Goal: Information Seeking & Learning: Check status

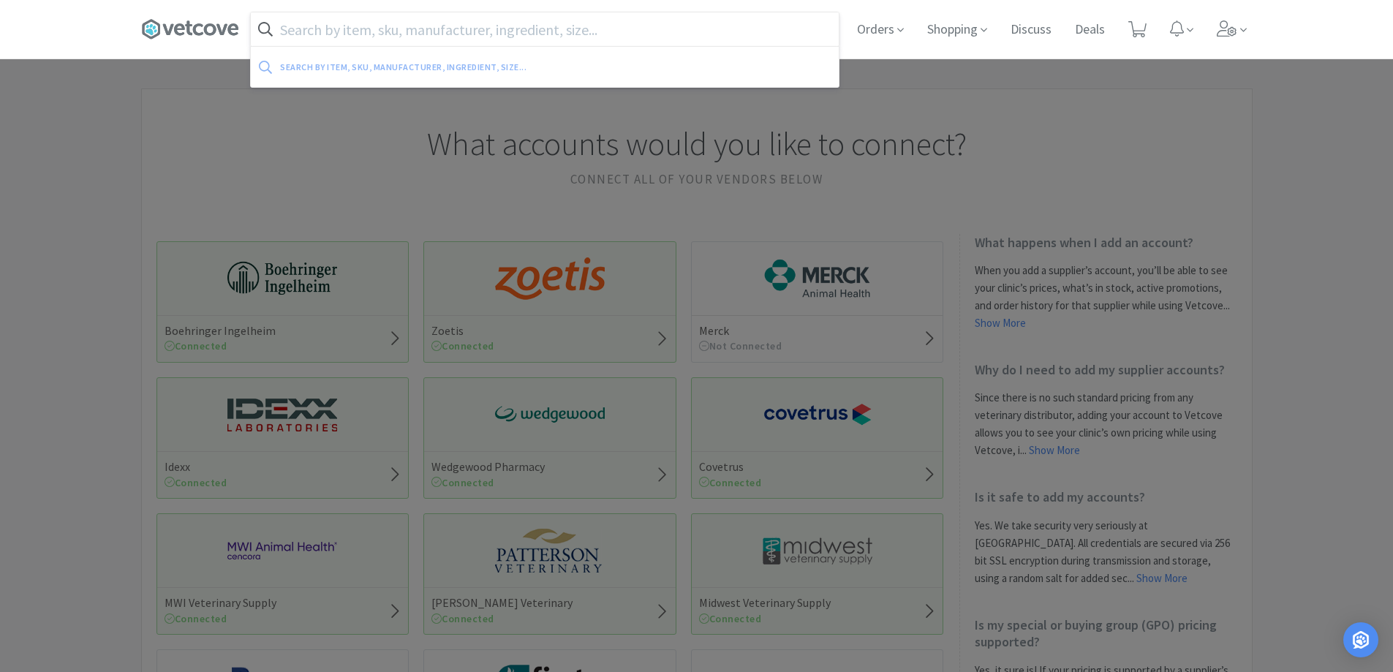
click at [408, 18] on input "text" at bounding box center [545, 29] width 588 height 34
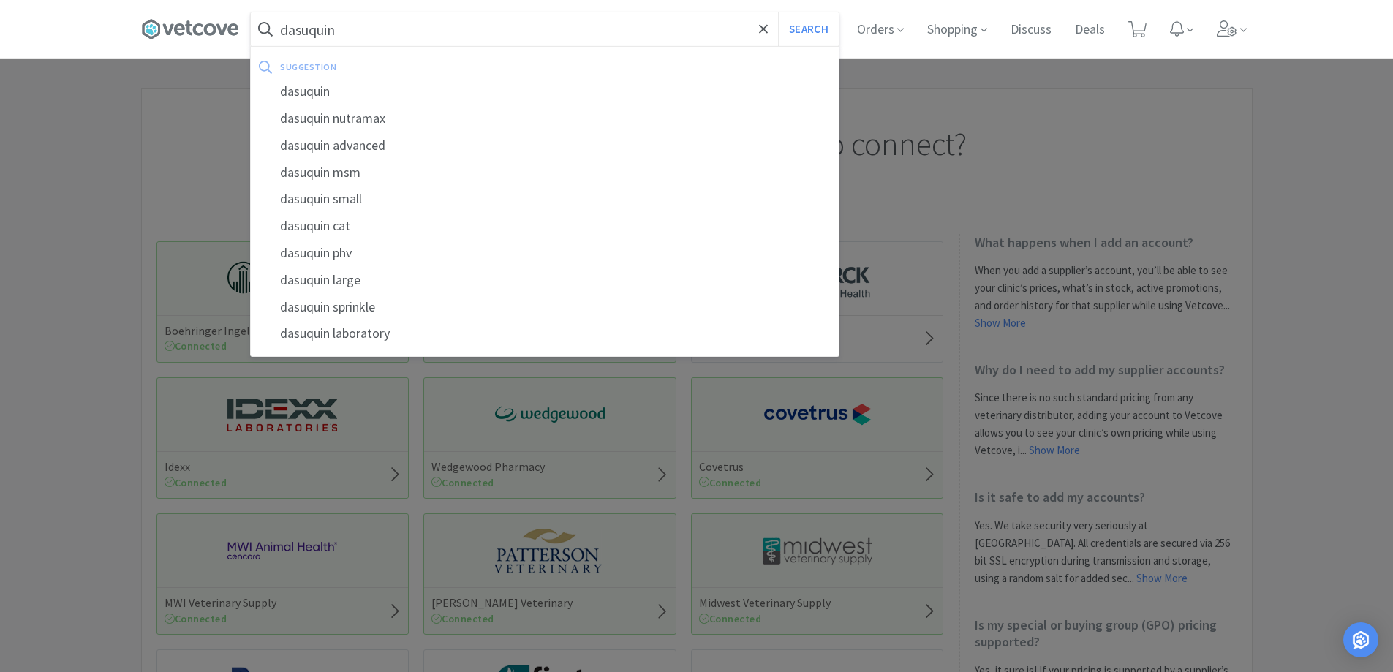
type input "dasuquin"
click at [778, 12] on button "Search" at bounding box center [808, 29] width 61 height 34
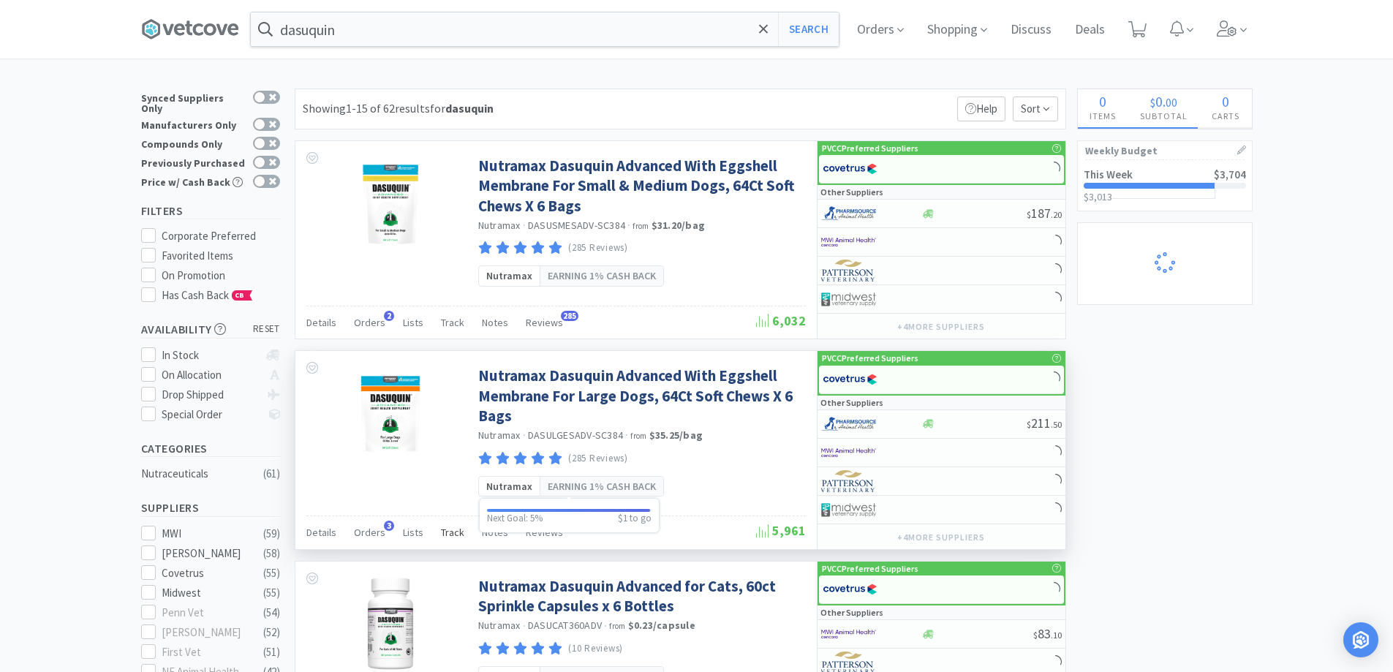
select select "1"
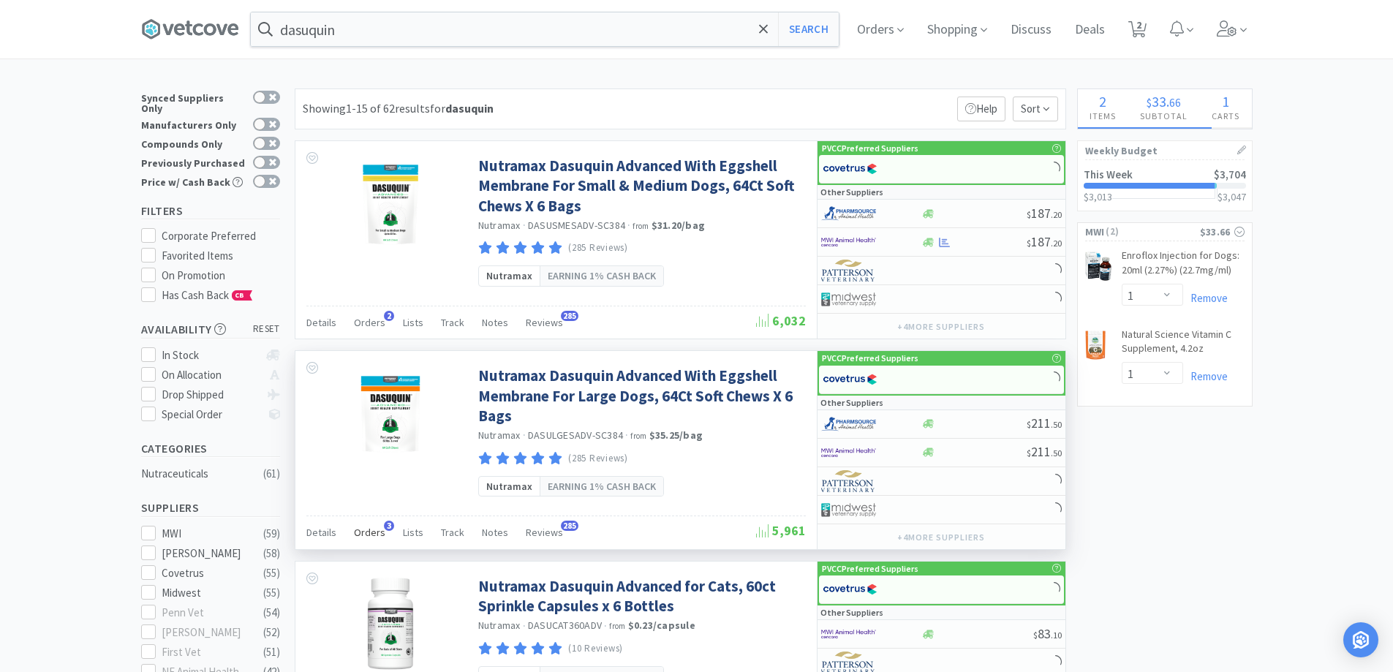
click at [374, 535] on span "Orders" at bounding box center [369, 532] width 31 height 13
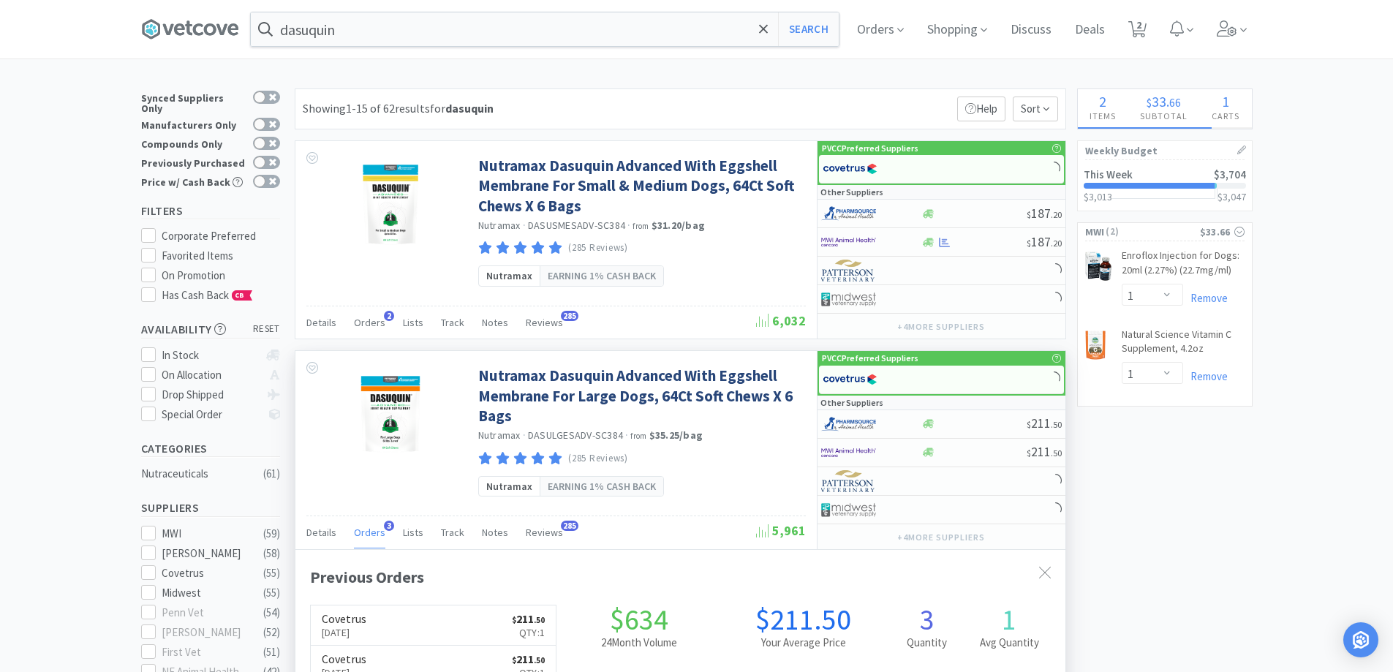
scroll to position [379, 770]
select select "4"
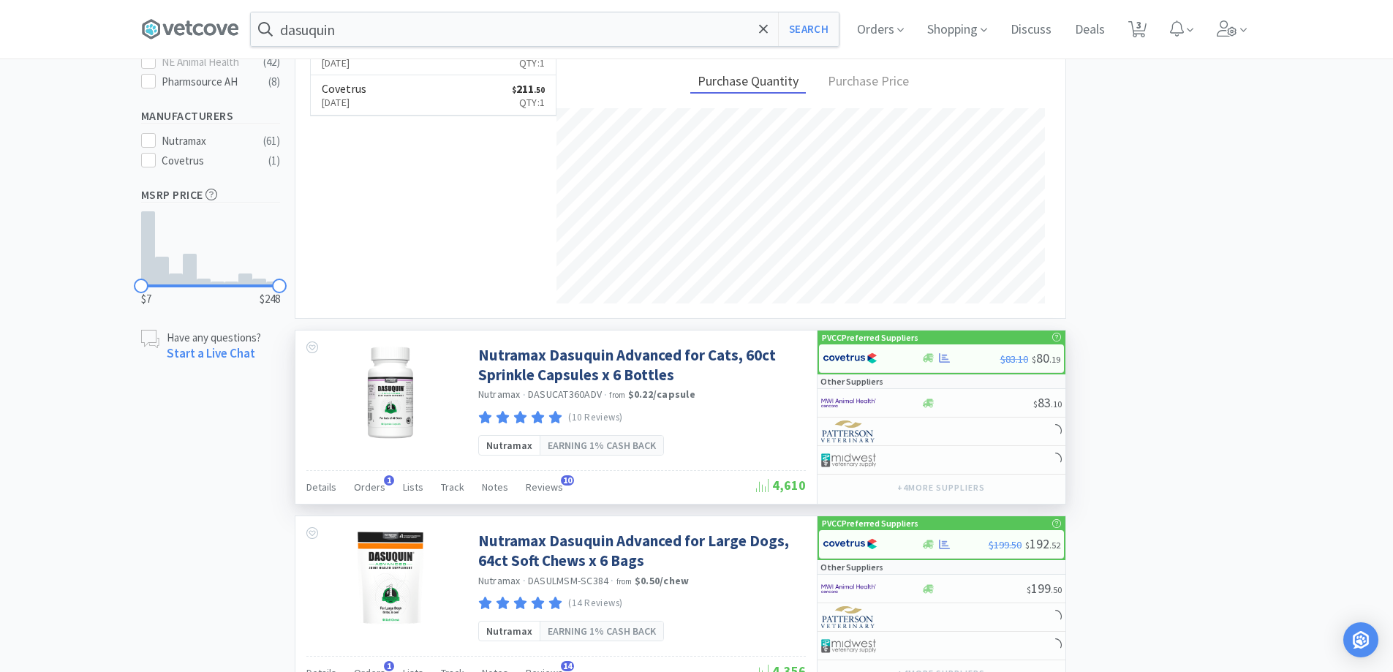
scroll to position [804, 0]
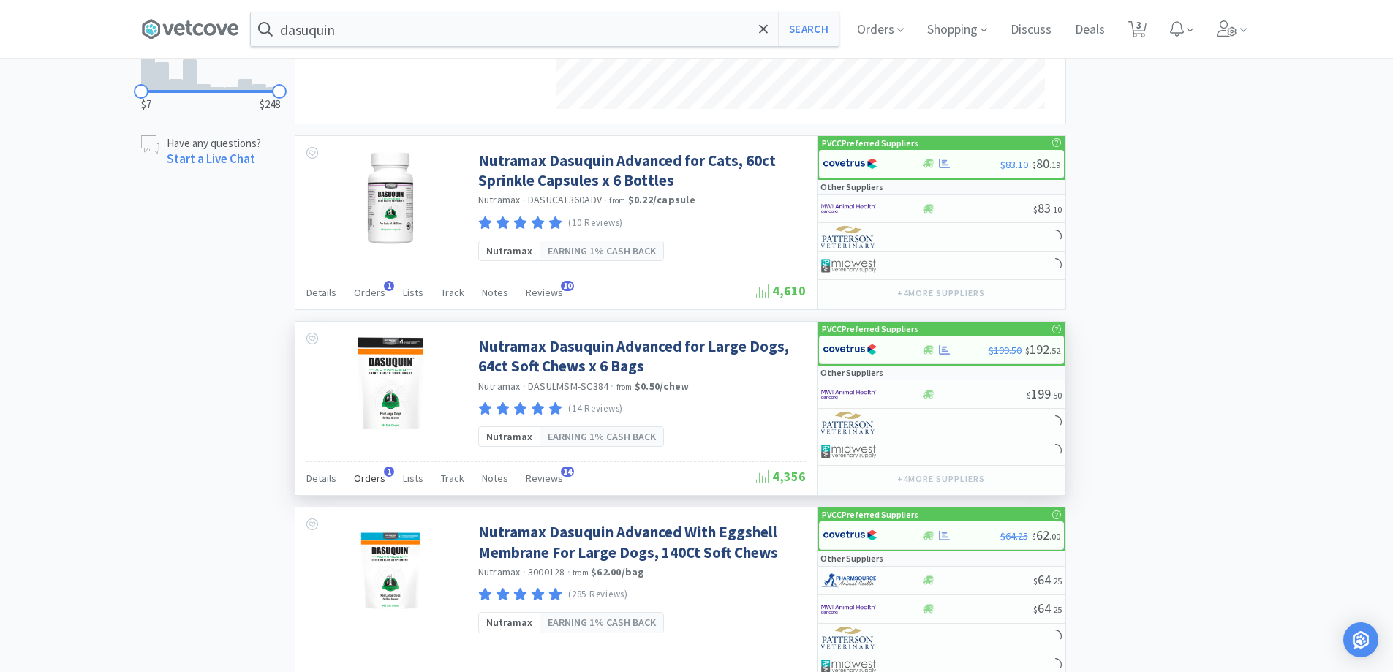
click at [363, 484] on span "Orders" at bounding box center [369, 478] width 31 height 13
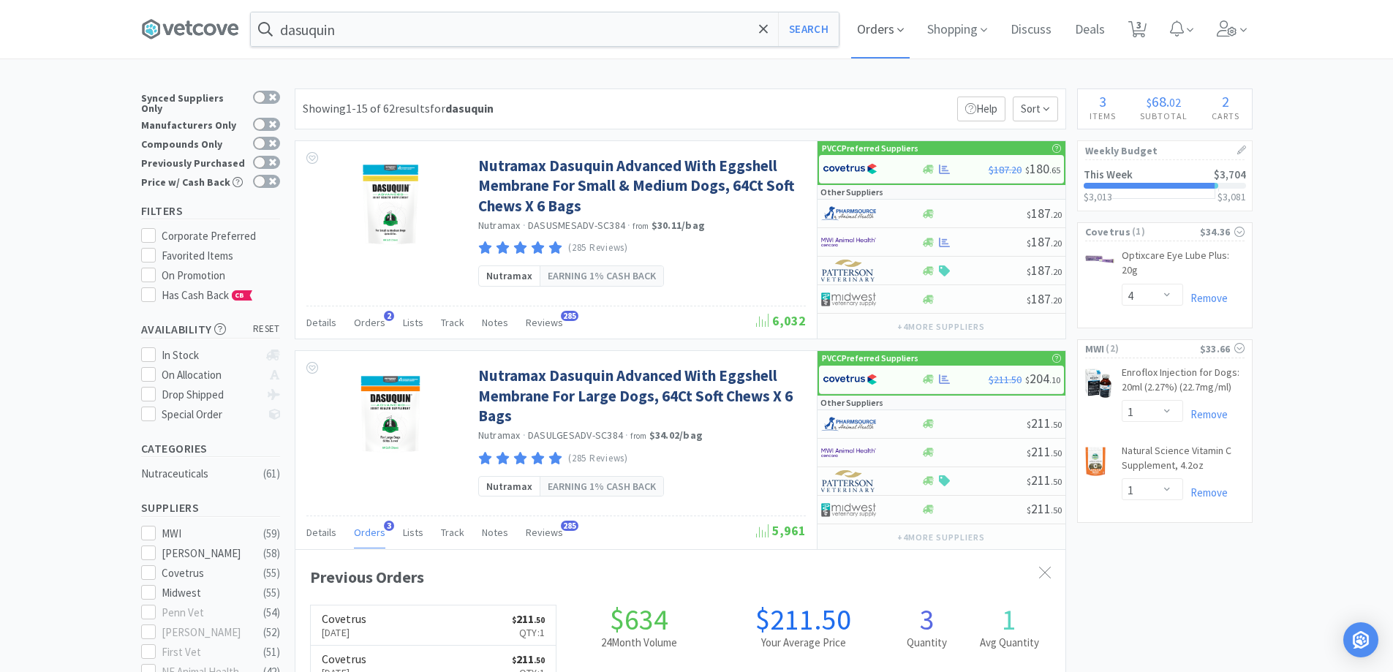
scroll to position [379, 770]
click at [884, 34] on span "Orders" at bounding box center [880, 29] width 59 height 59
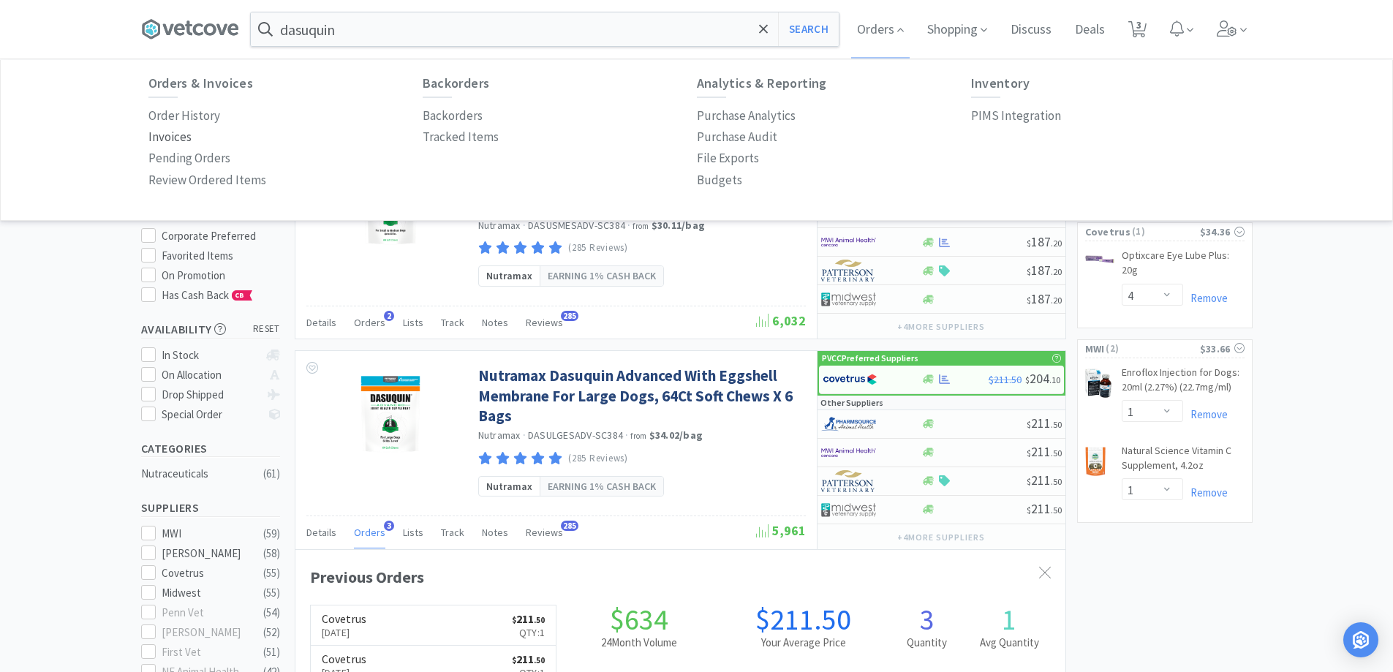
click at [173, 137] on p "Invoices" at bounding box center [169, 137] width 43 height 20
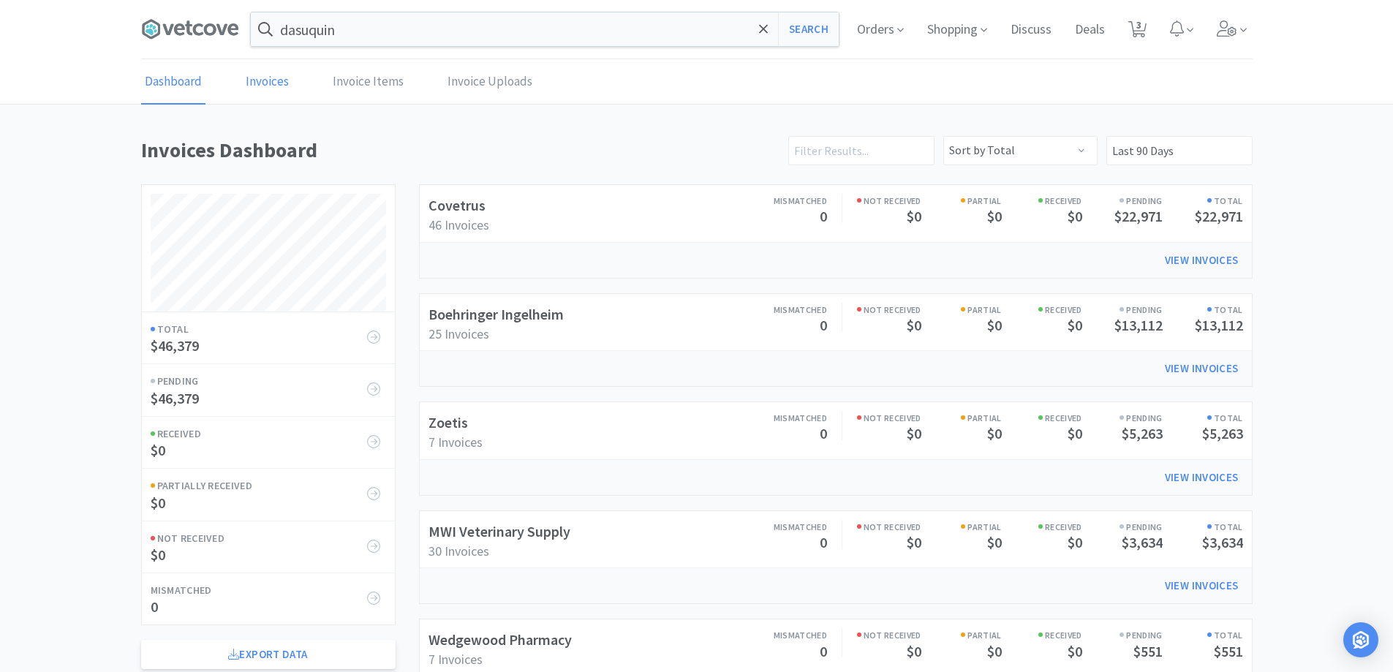
click at [284, 78] on link "Invoices" at bounding box center [267, 82] width 50 height 45
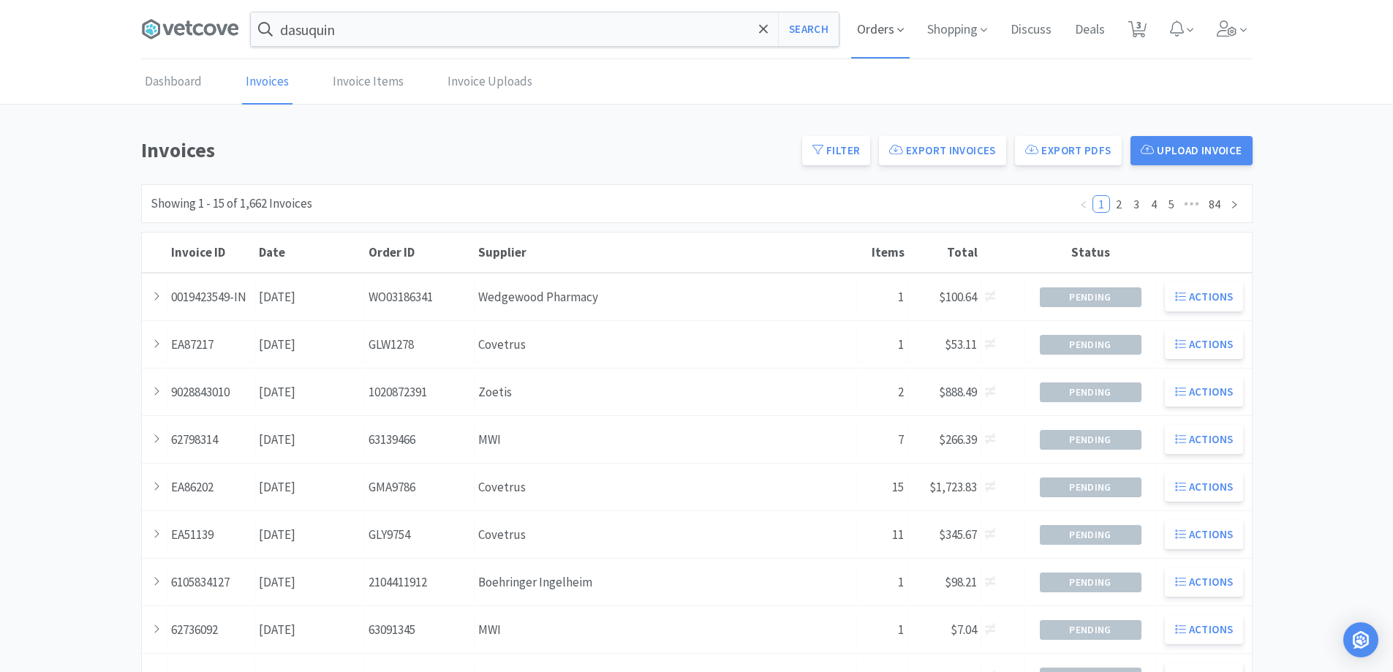
click at [886, 33] on span "Orders" at bounding box center [880, 29] width 59 height 59
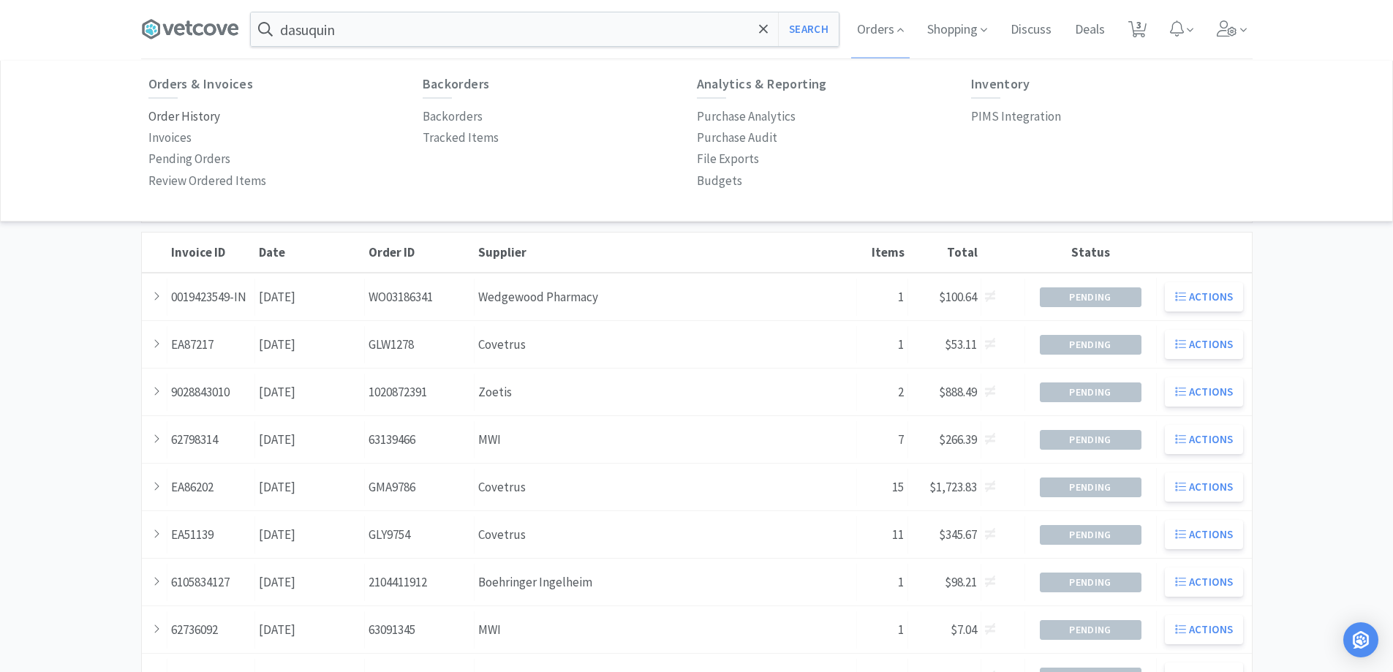
click at [214, 117] on p "Order History" at bounding box center [184, 117] width 72 height 20
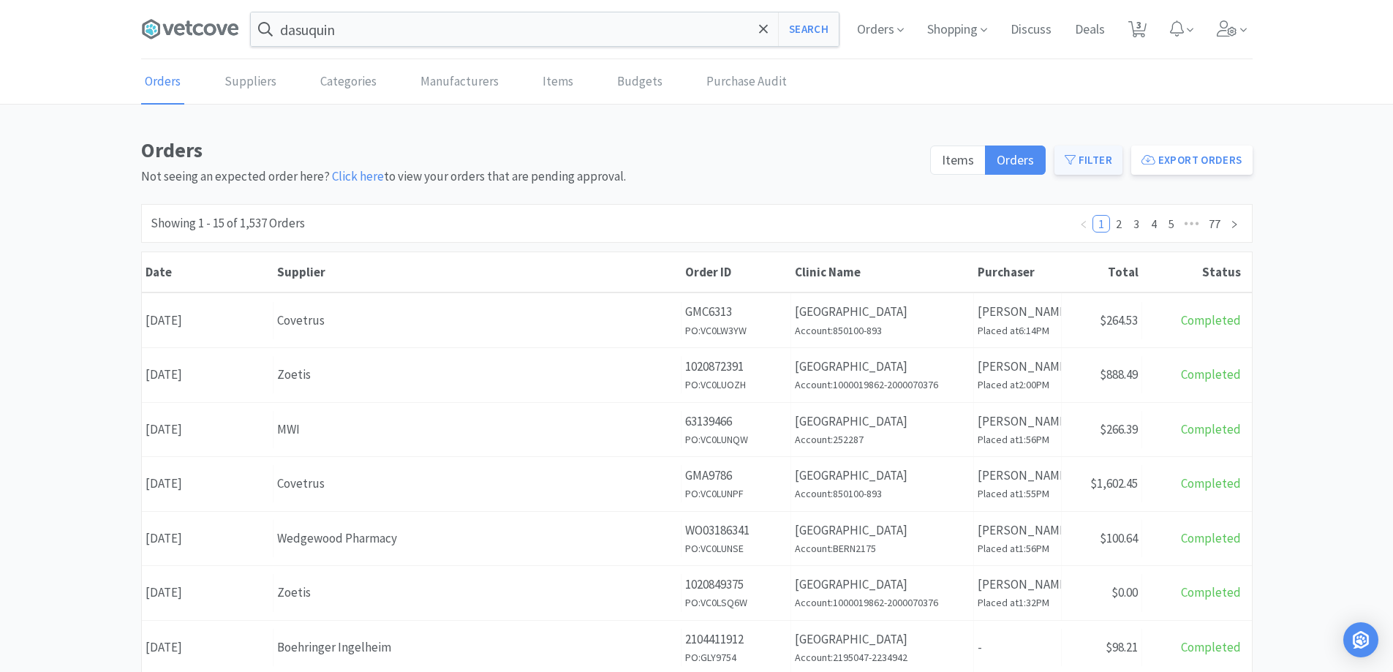
click at [1088, 163] on button "Filter" at bounding box center [1089, 160] width 68 height 29
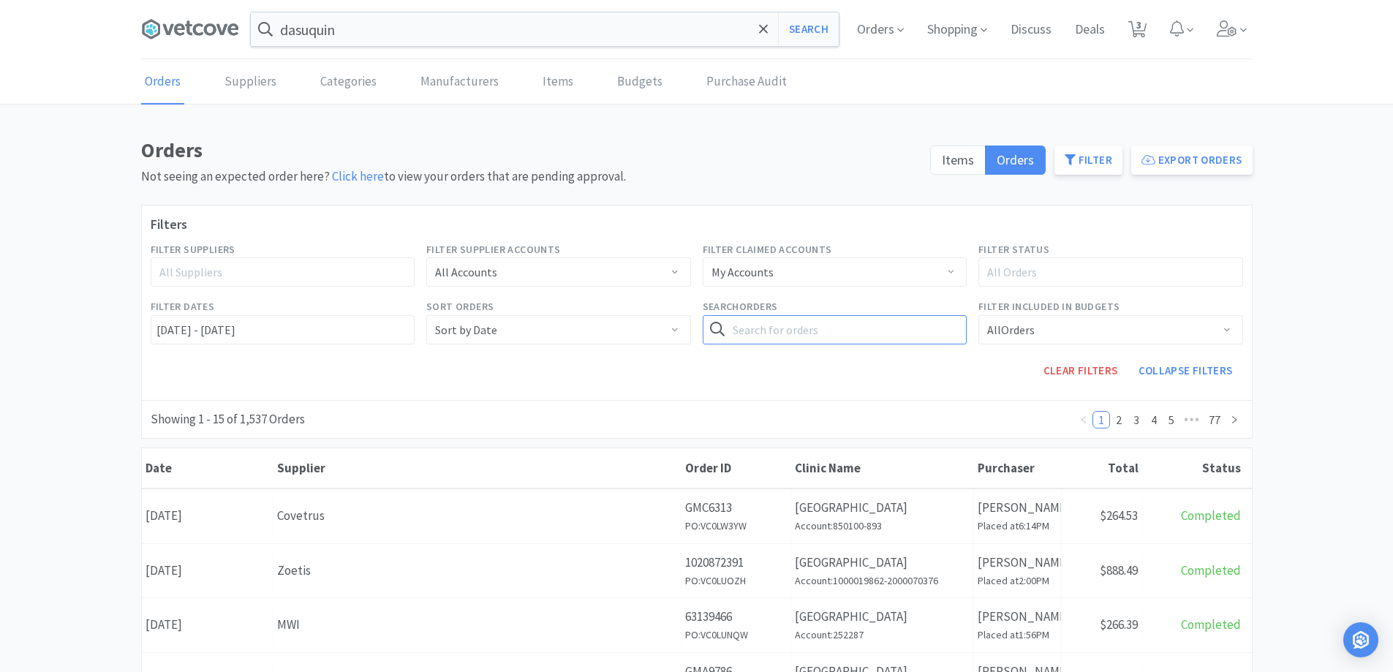
click at [942, 333] on input "text" at bounding box center [835, 329] width 265 height 29
drag, startPoint x: 949, startPoint y: 331, endPoint x: 948, endPoint y: 340, distance: 8.8
click at [949, 336] on button "Search" at bounding box center [937, 329] width 60 height 29
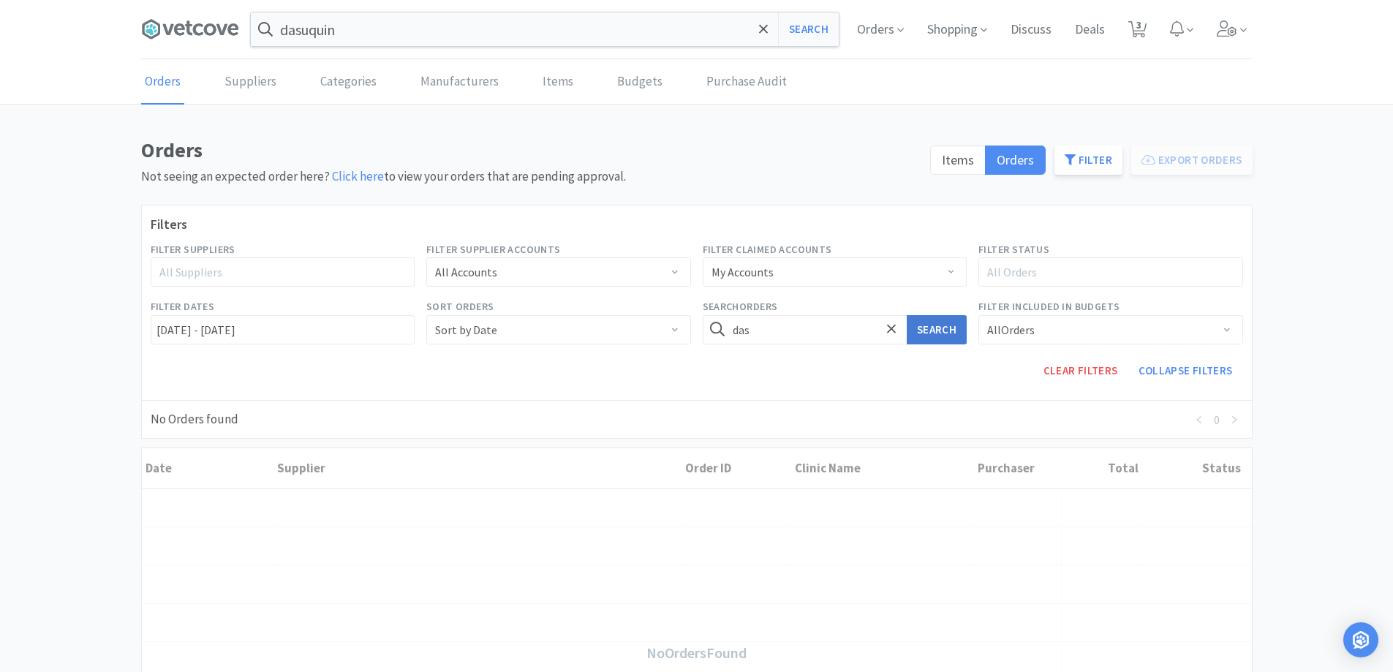
click at [935, 331] on button "Search" at bounding box center [937, 329] width 60 height 29
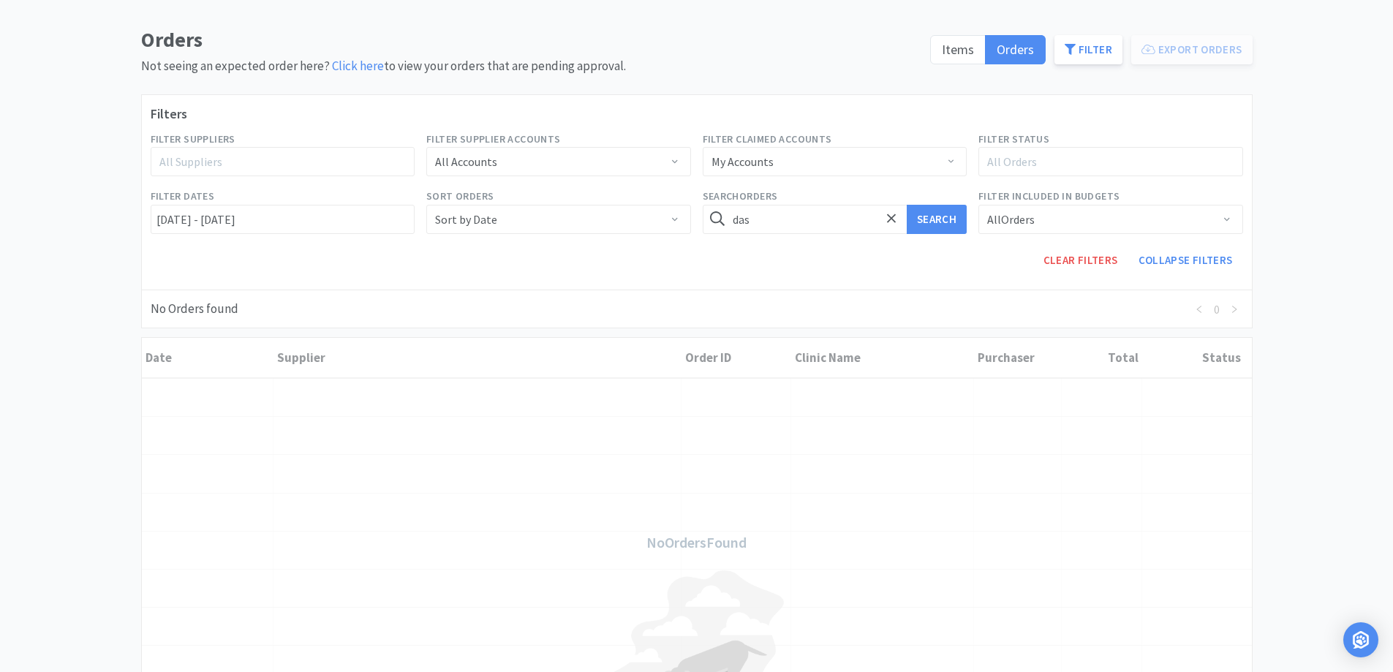
scroll to position [219, 0]
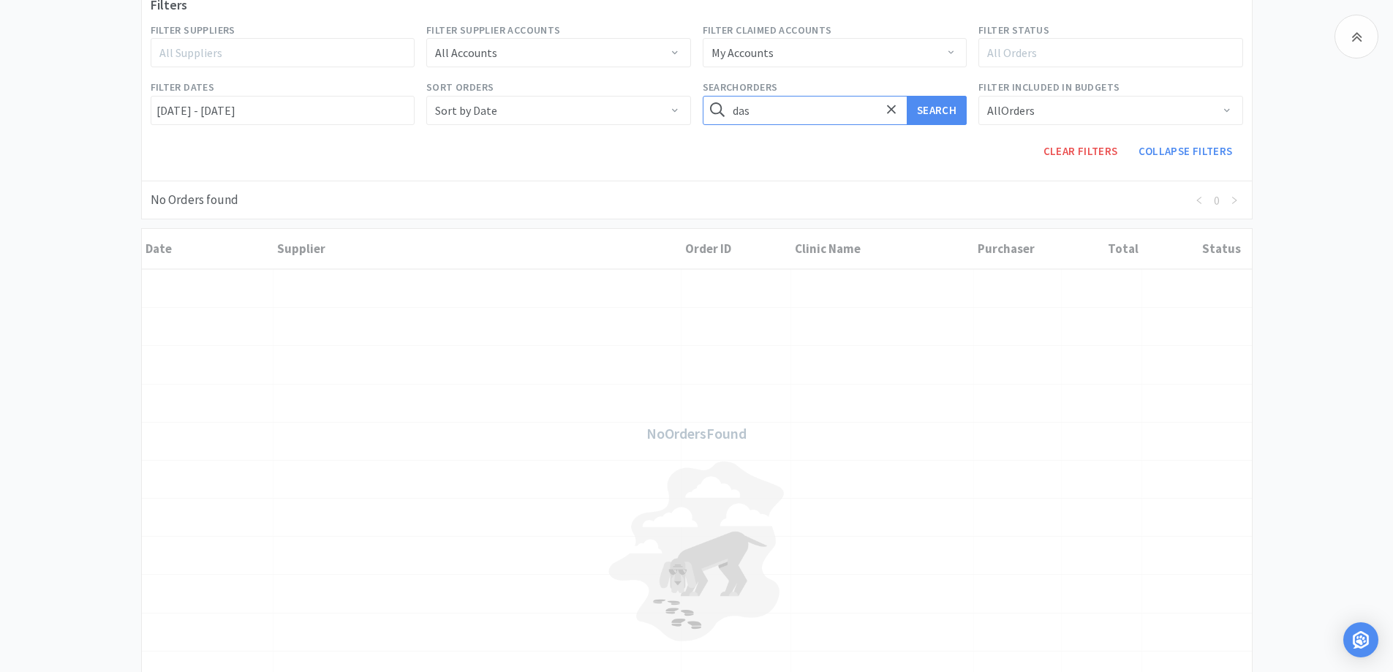
click at [798, 119] on input "das" at bounding box center [835, 110] width 265 height 29
type input "joi"
click at [960, 115] on button "Search" at bounding box center [937, 110] width 60 height 29
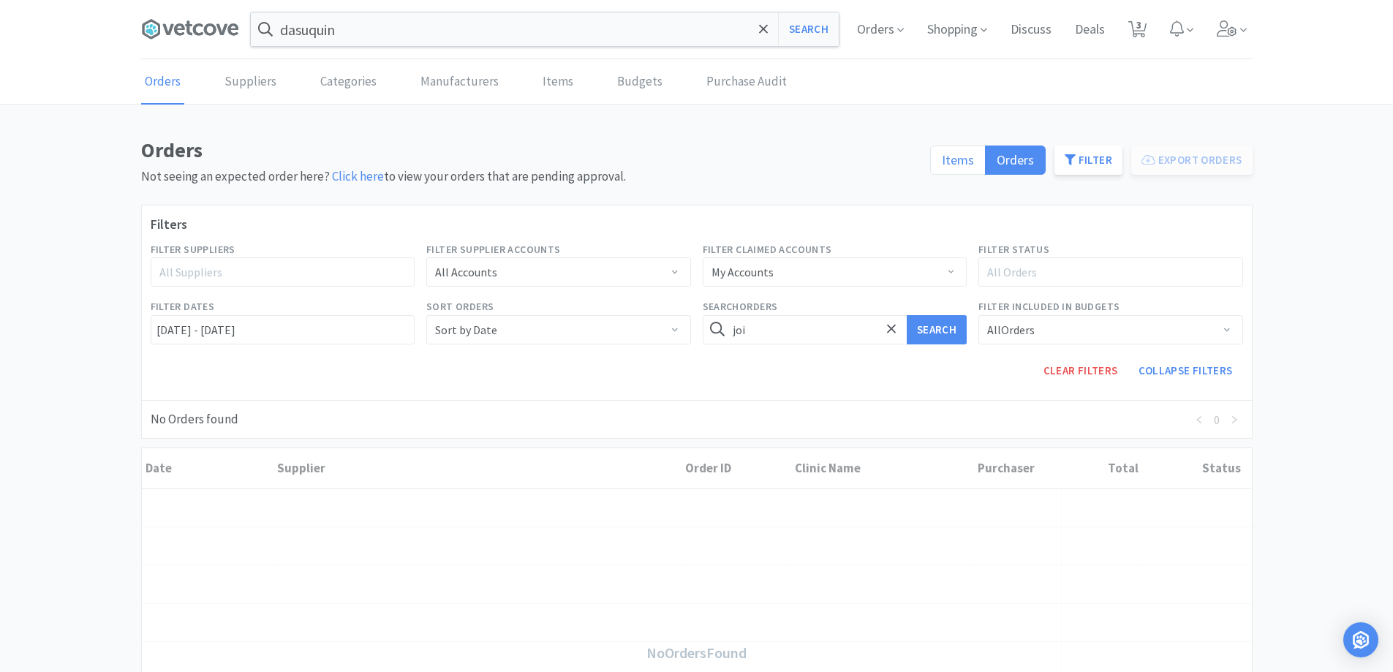
click at [958, 167] on span "Items" at bounding box center [958, 159] width 32 height 17
click at [942, 165] on input "Items" at bounding box center [942, 165] width 0 height 0
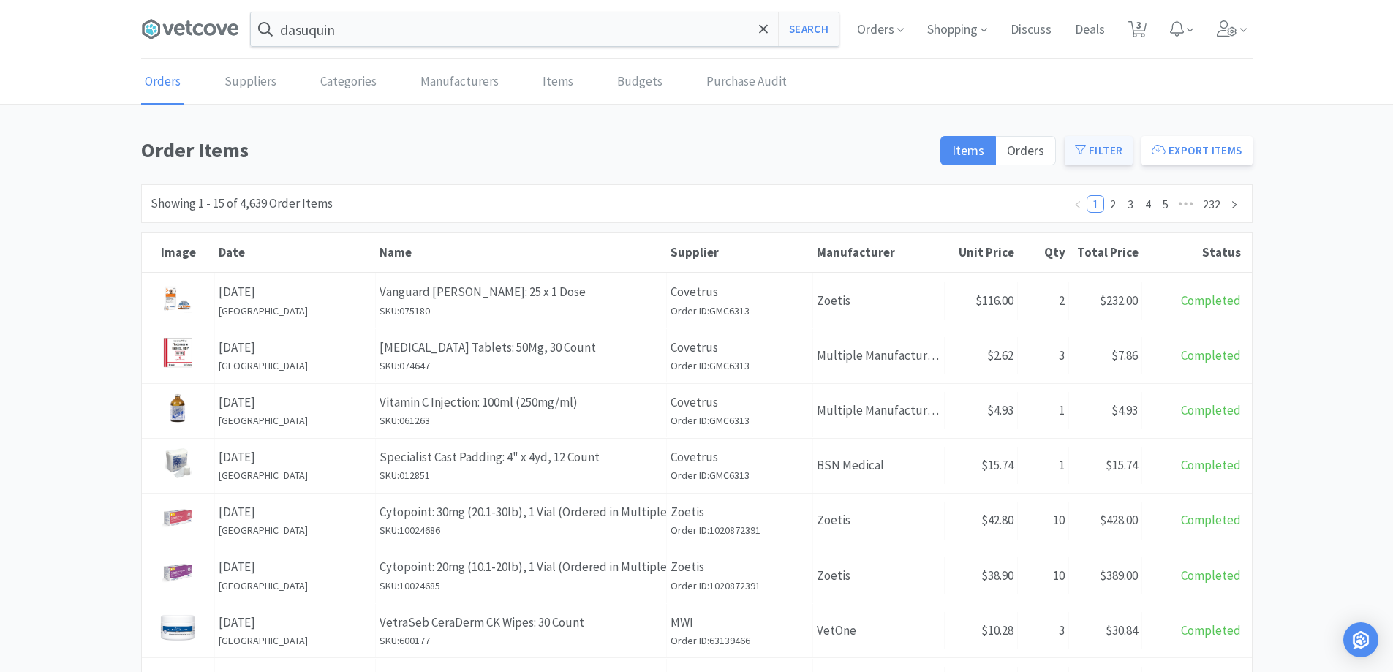
click at [1098, 151] on button "Filter" at bounding box center [1099, 150] width 68 height 29
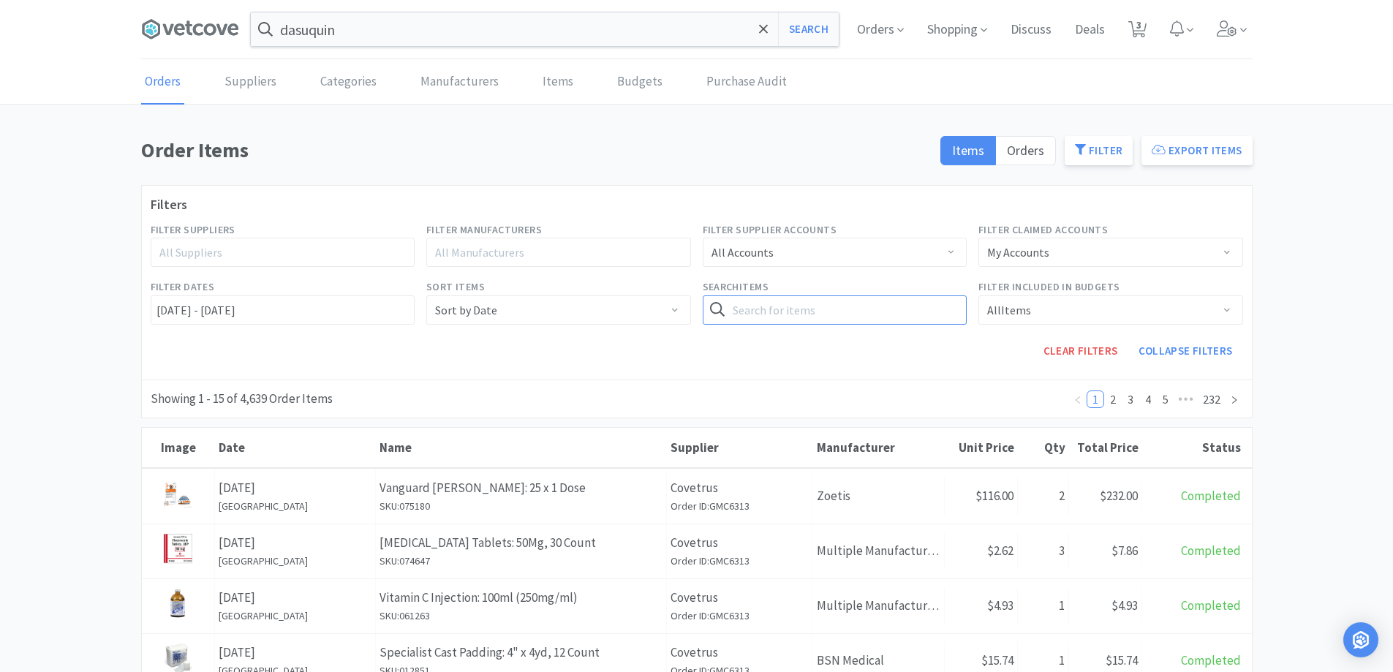
click at [760, 304] on input "text" at bounding box center [835, 309] width 265 height 29
click at [938, 323] on button "Search" at bounding box center [937, 309] width 60 height 29
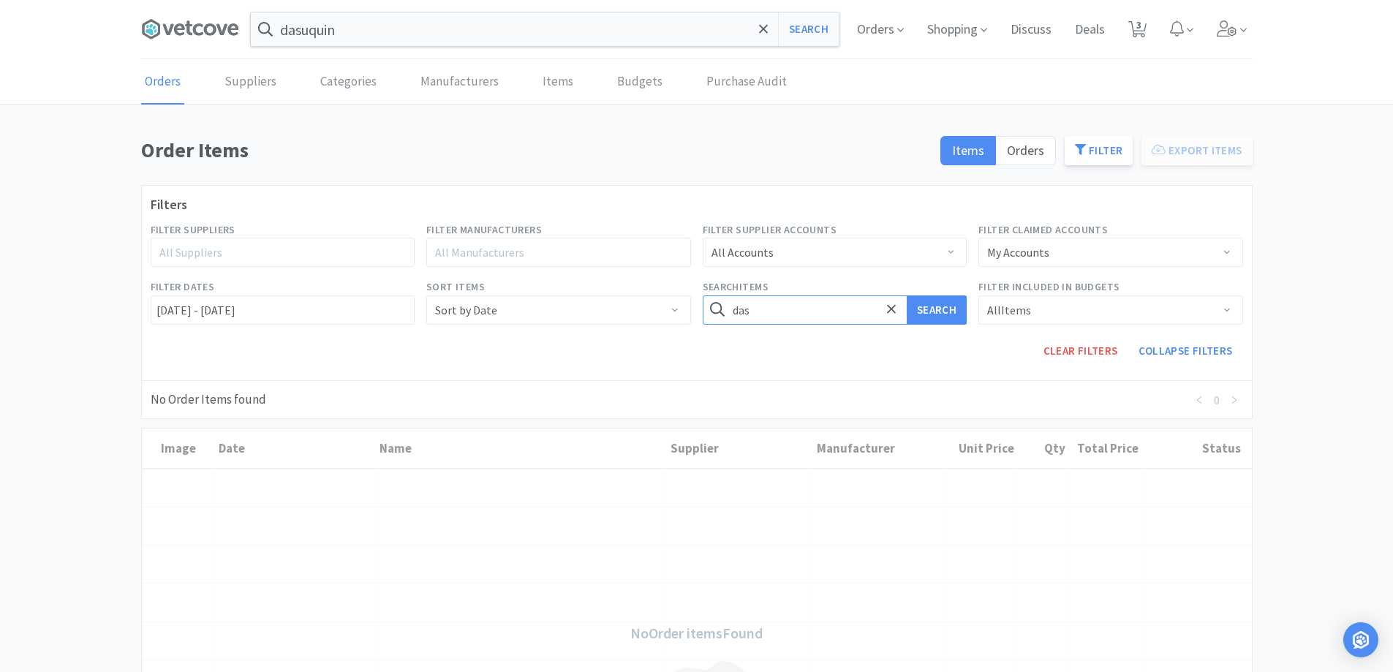
click at [777, 307] on input "das" at bounding box center [835, 309] width 265 height 29
drag, startPoint x: 777, startPoint y: 307, endPoint x: 584, endPoint y: 283, distance: 194.6
click at [584, 283] on div "Filter Suppliers All Suppliers Filter Manufacturers All Manufacturers Filter Su…" at bounding box center [697, 294] width 1104 height 156
click at [907, 295] on button "Search" at bounding box center [937, 309] width 60 height 29
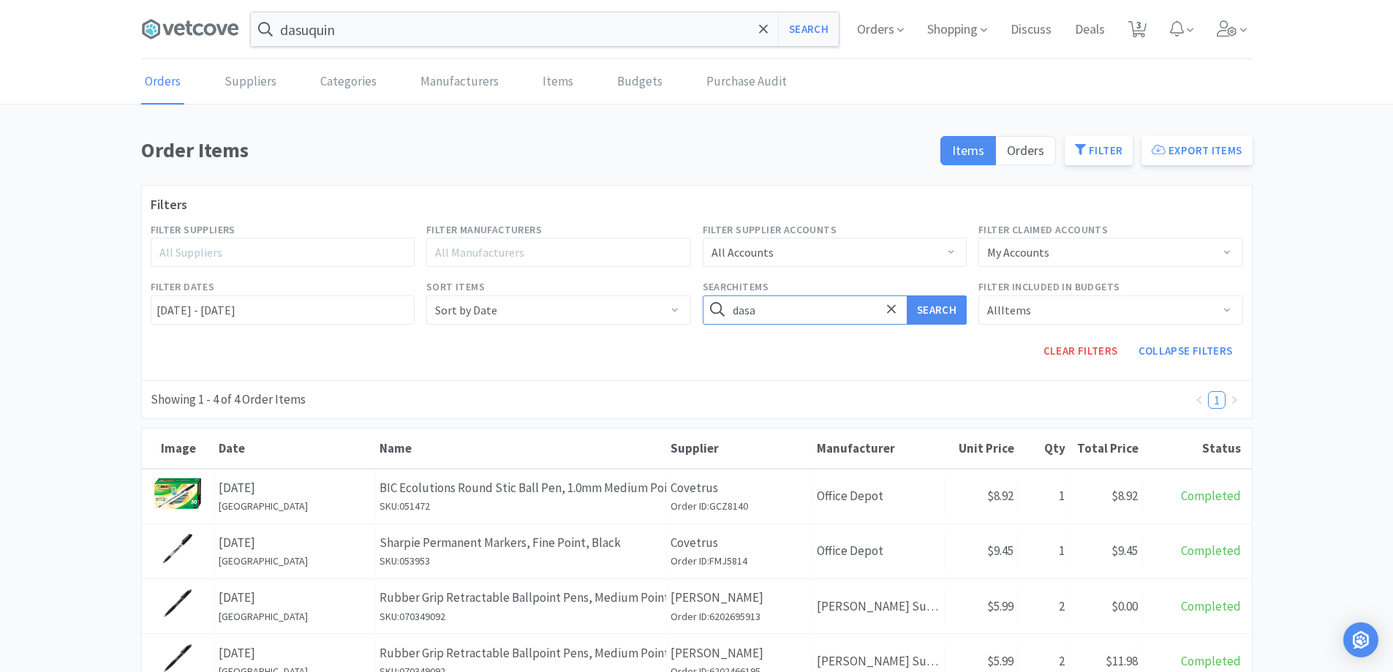
click at [907, 295] on button "Search" at bounding box center [937, 309] width 60 height 29
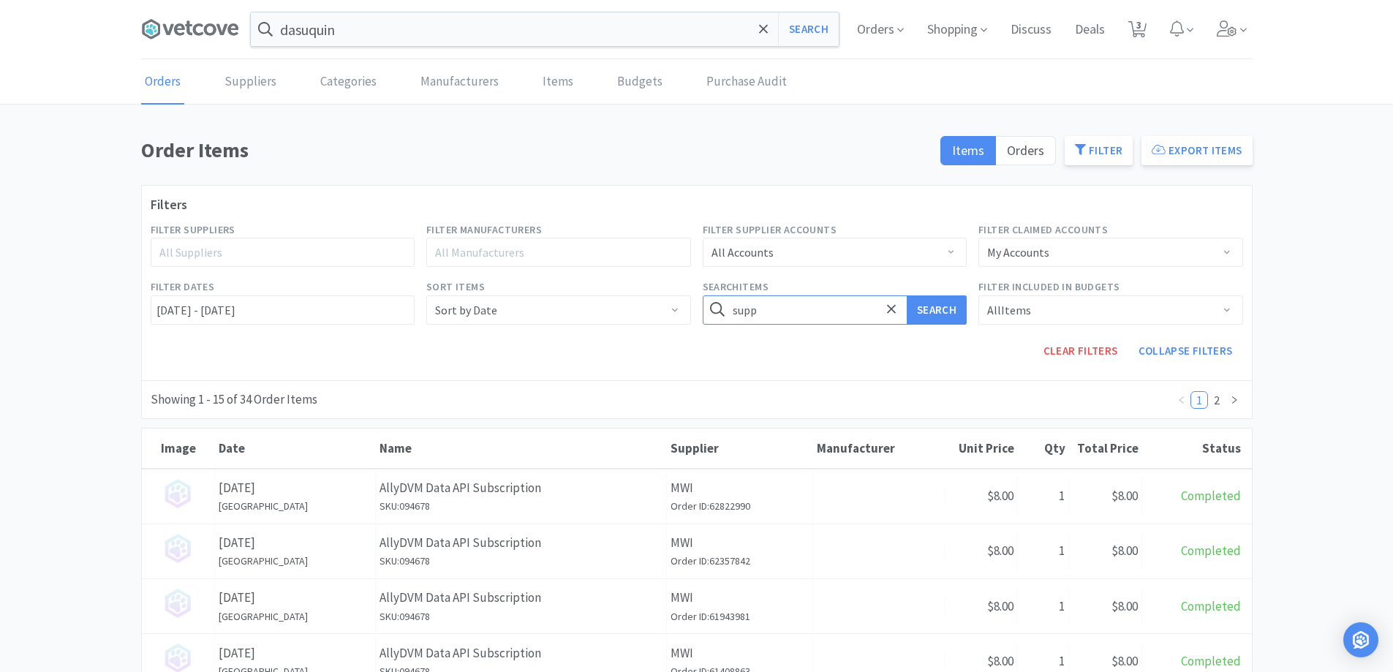
type input "supp"
click at [907, 295] on button "Search" at bounding box center [937, 309] width 60 height 29
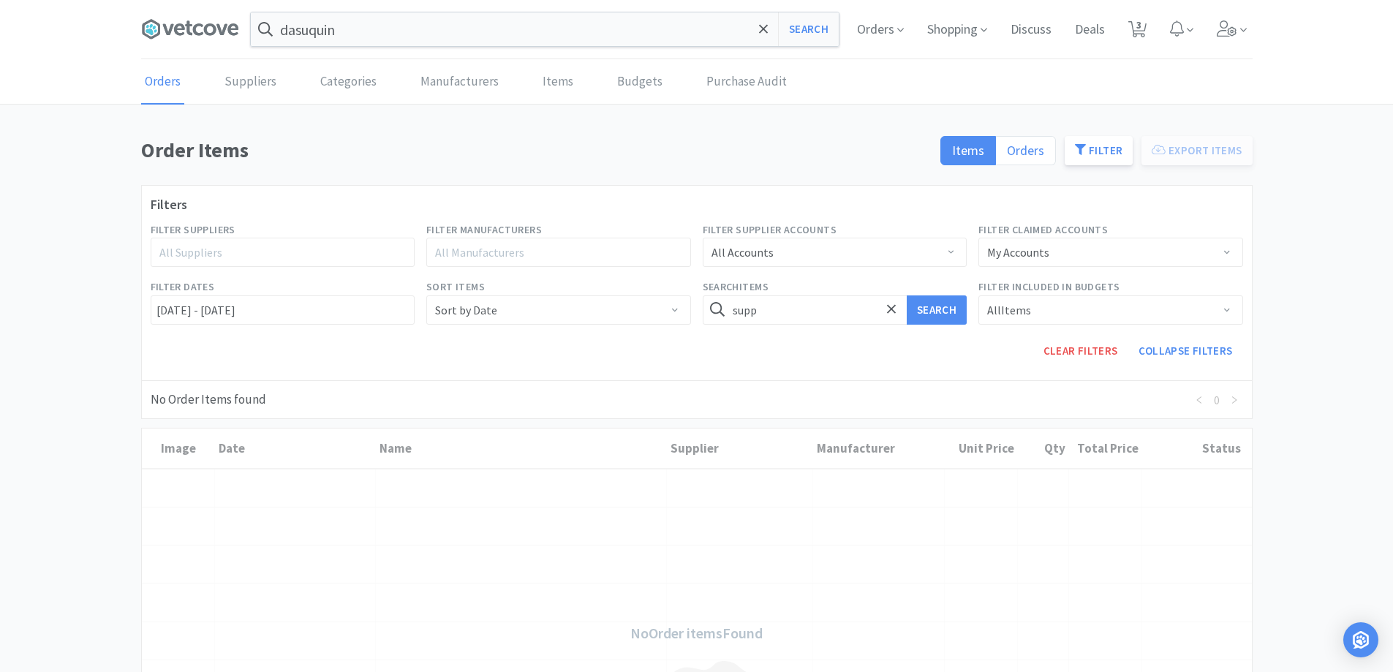
click at [1028, 151] on span "Orders" at bounding box center [1025, 150] width 37 height 17
click at [1007, 155] on input "Orders" at bounding box center [1007, 155] width 0 height 0
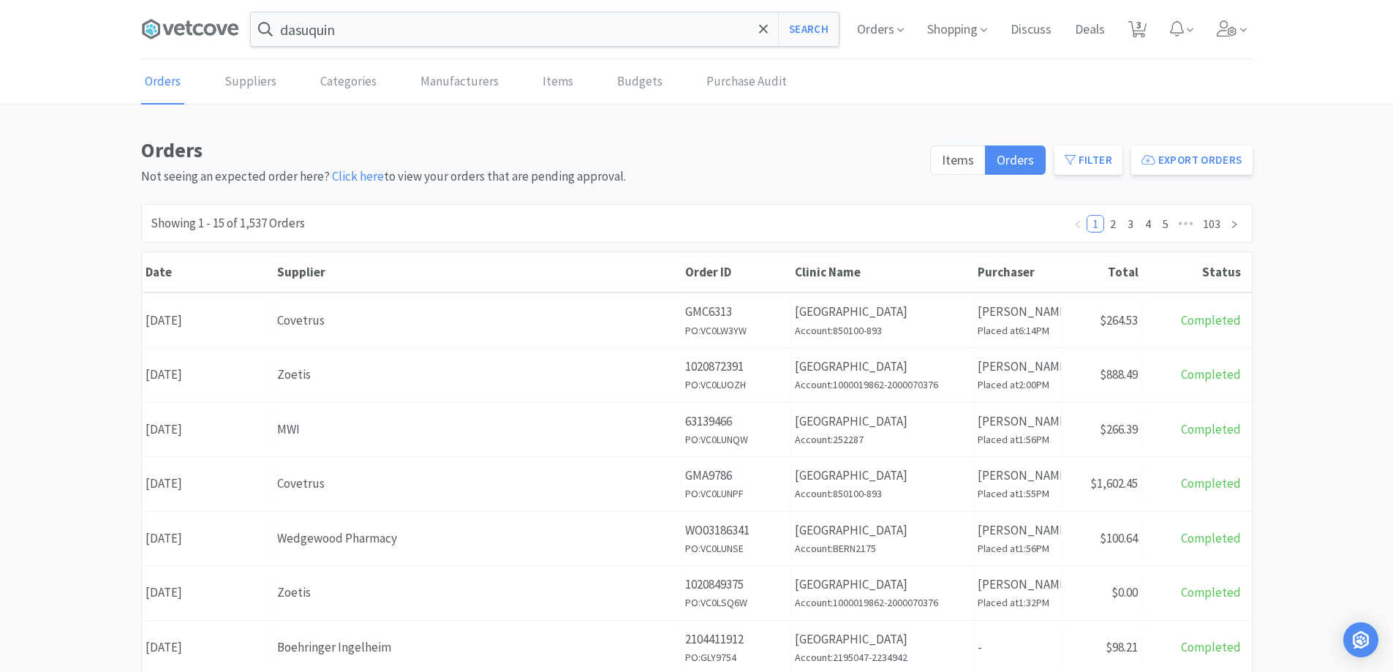
click at [867, 483] on p "Goleta Airport Pet Hospital" at bounding box center [882, 476] width 175 height 20
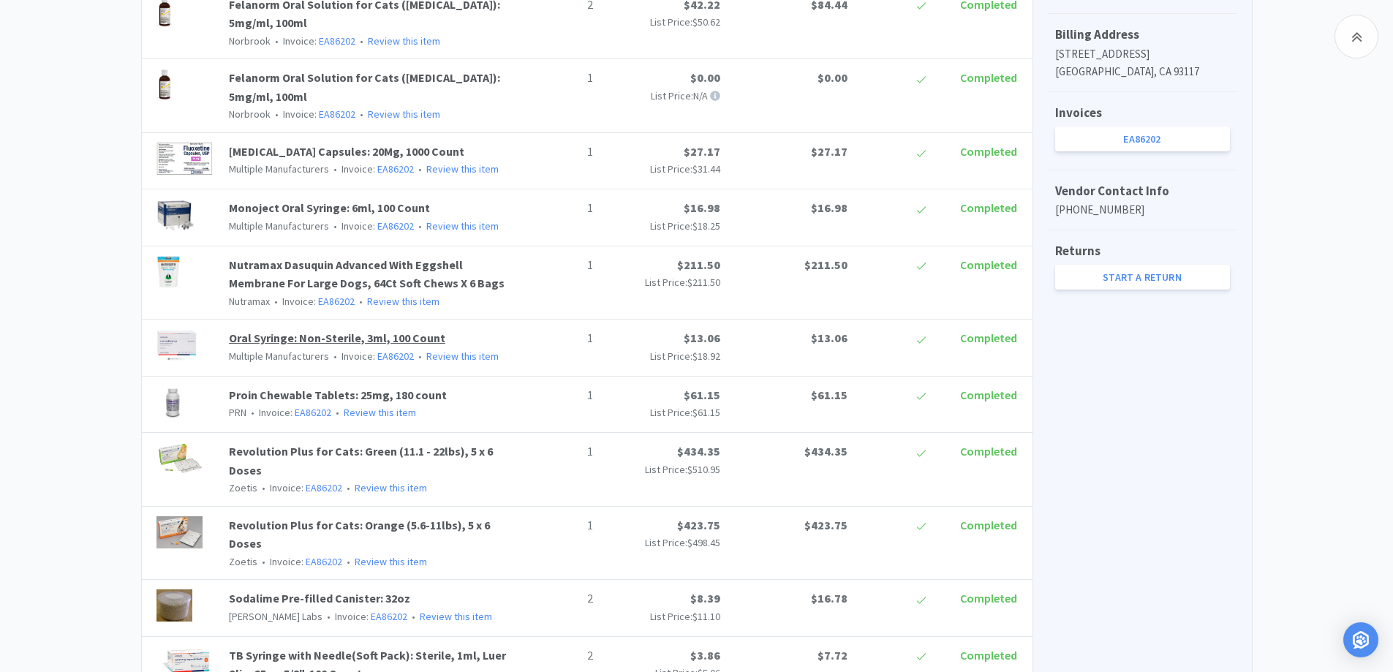
scroll to position [658, 0]
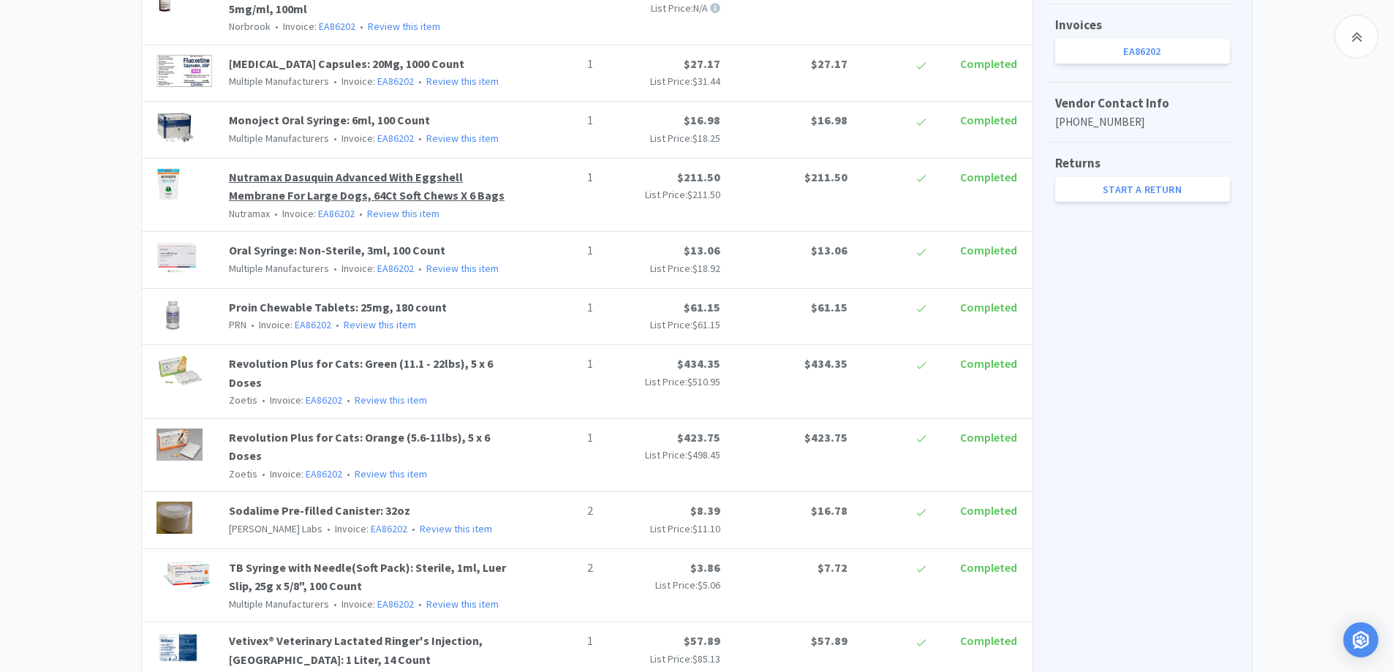
click at [393, 182] on link "Nutramax Dasuquin Advanced With Eggshell Membrane For Large Dogs, 64Ct Soft Che…" at bounding box center [367, 187] width 276 height 34
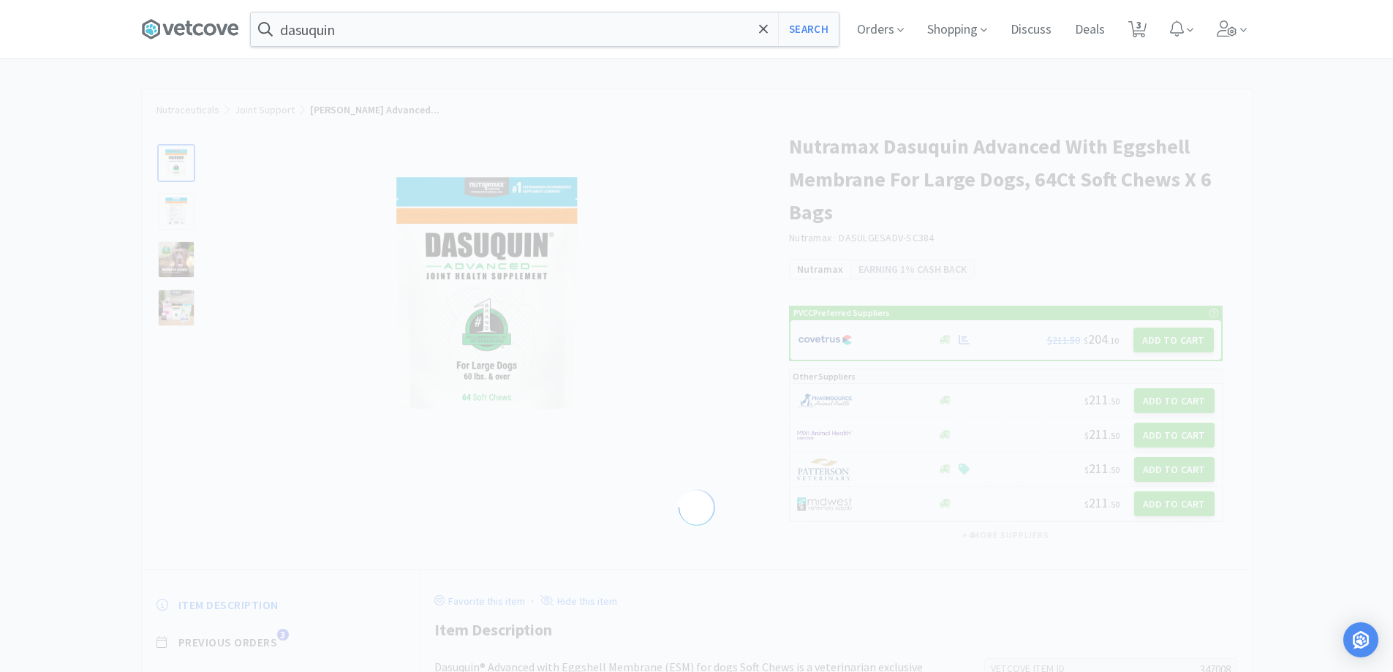
select select "347008"
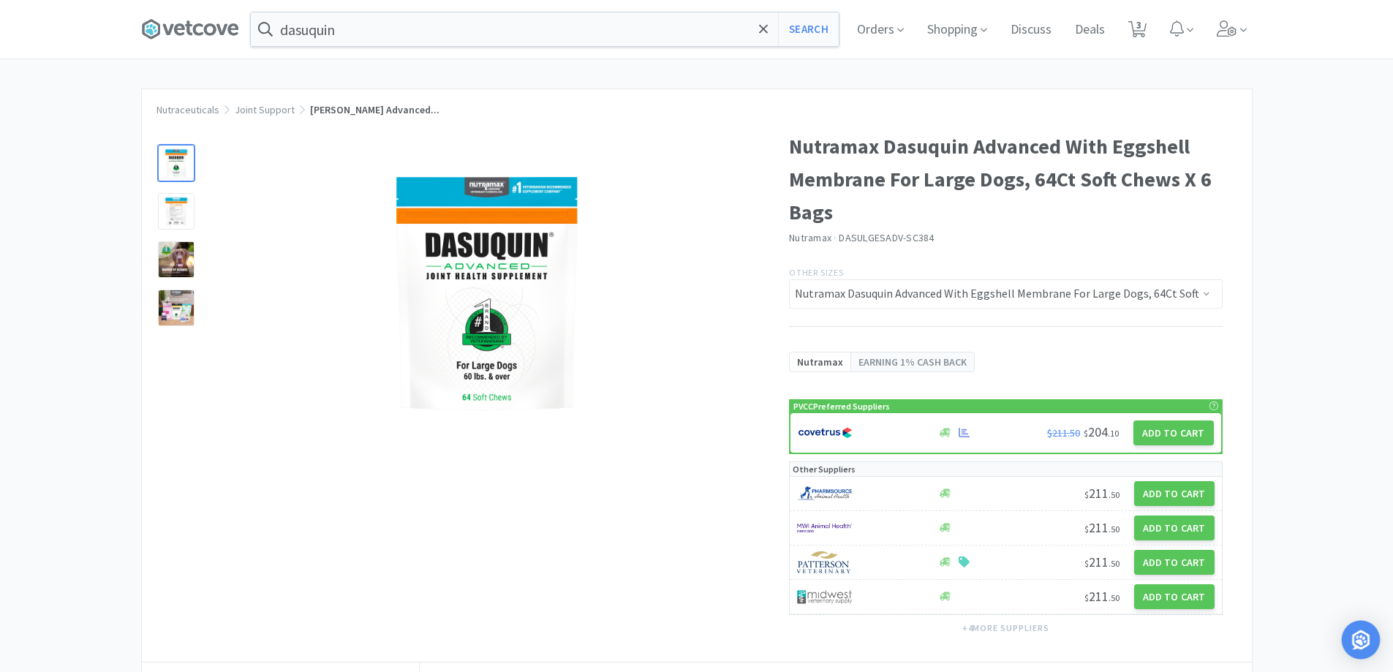
click at [1371, 638] on div "Open Intercom Messenger" at bounding box center [1361, 640] width 39 height 39
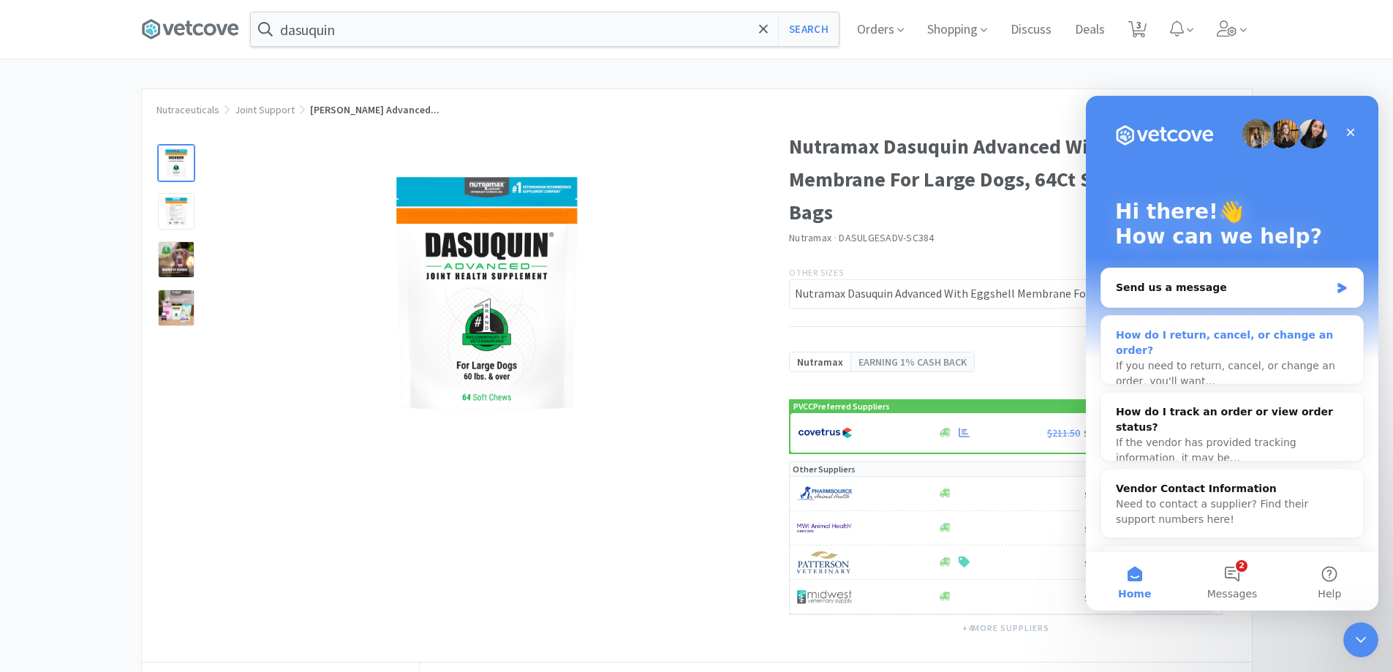
click at [1237, 360] on span "If you need to return, cancel, or change an order, you'll want…" at bounding box center [1225, 373] width 219 height 27
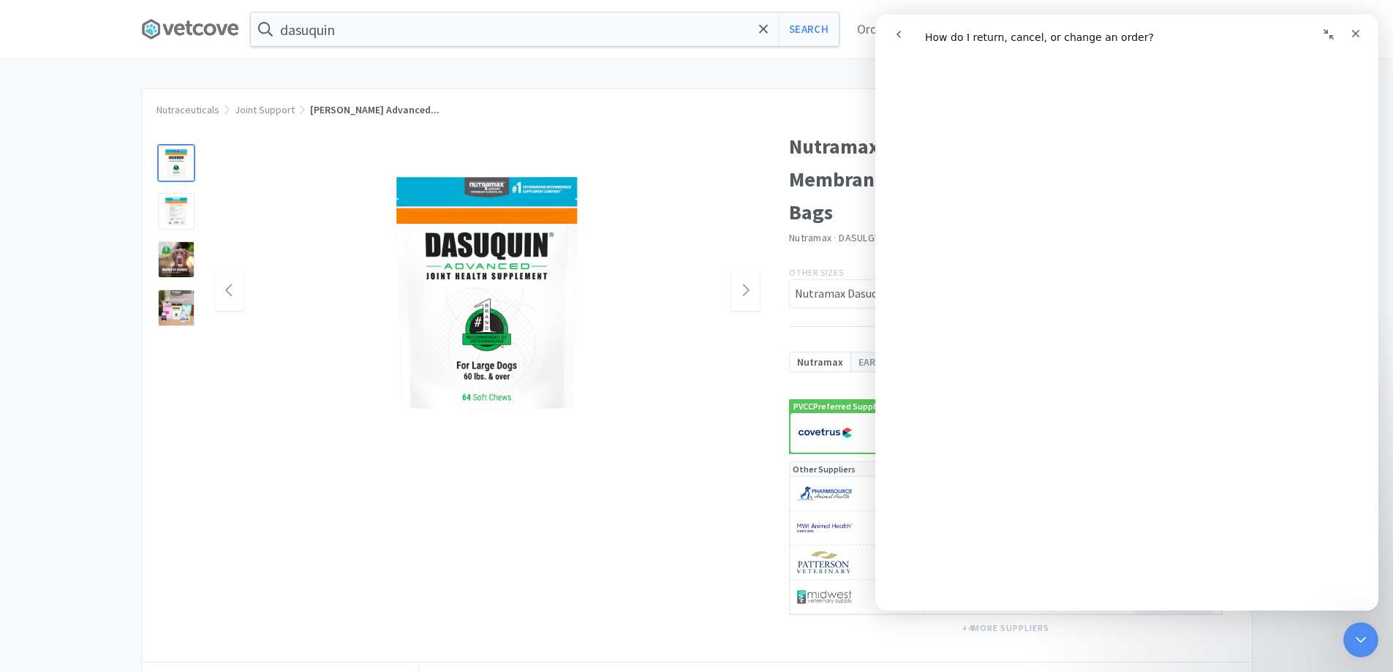
scroll to position [263, 0]
click at [546, 114] on div "Nutraceuticals Joint Support Nutramax Dasuquin Advanced..." at bounding box center [697, 102] width 1110 height 26
click at [1364, 31] on div "Close" at bounding box center [1356, 33] width 26 height 26
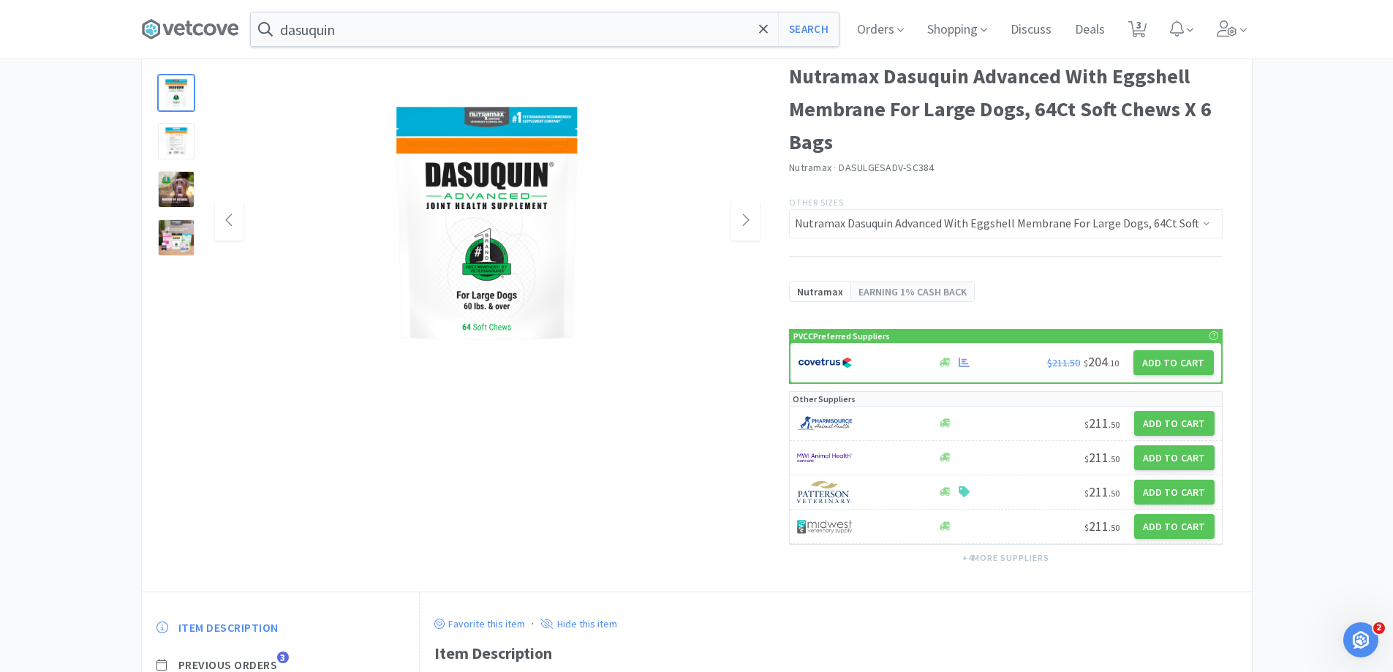
scroll to position [0, 0]
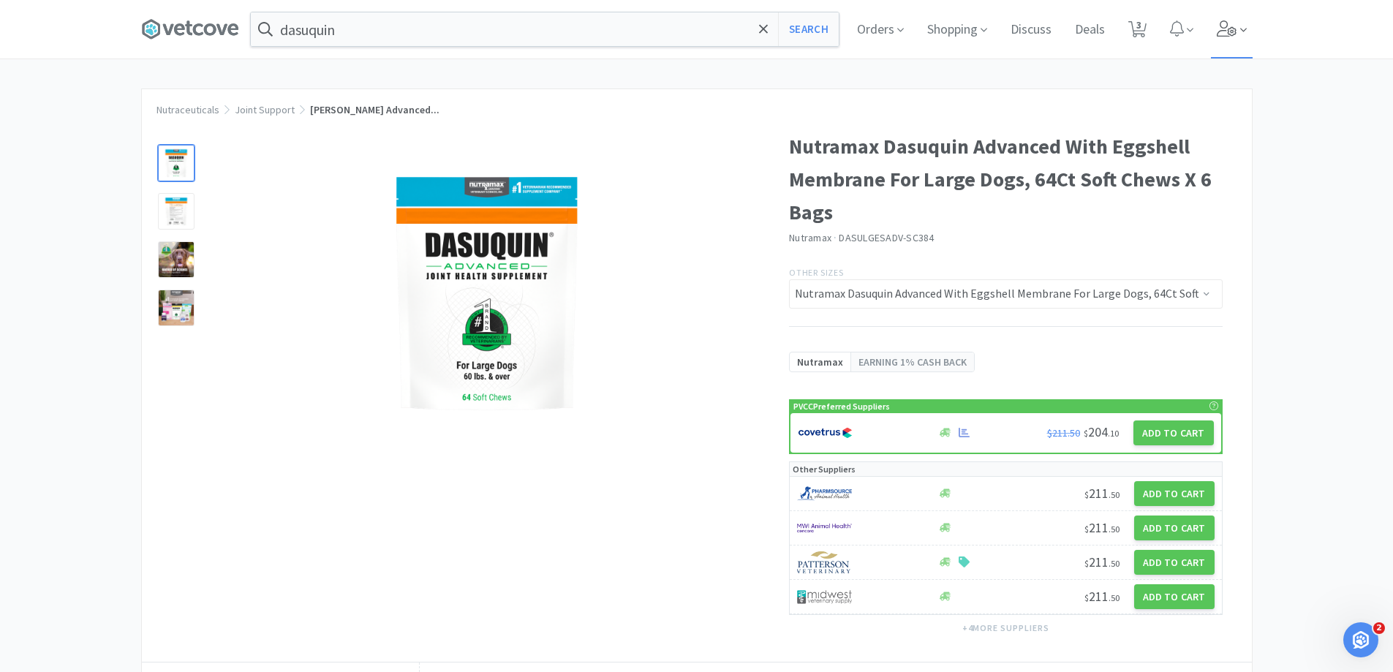
drag, startPoint x: 1253, startPoint y: 24, endPoint x: 1249, endPoint y: 35, distance: 11.6
click at [1253, 27] on span at bounding box center [1232, 29] width 42 height 59
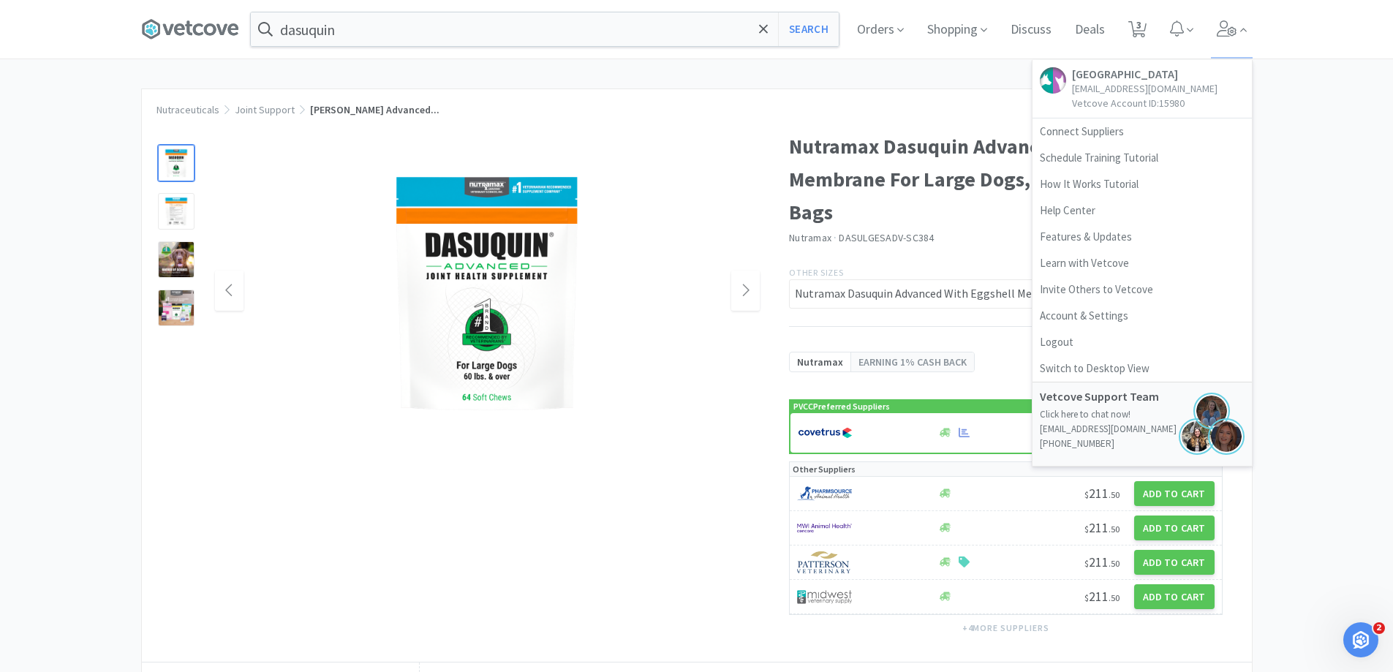
drag, startPoint x: 687, startPoint y: 380, endPoint x: 697, endPoint y: 394, distance: 17.3
click at [688, 386] on div at bounding box center [488, 291] width 546 height 293
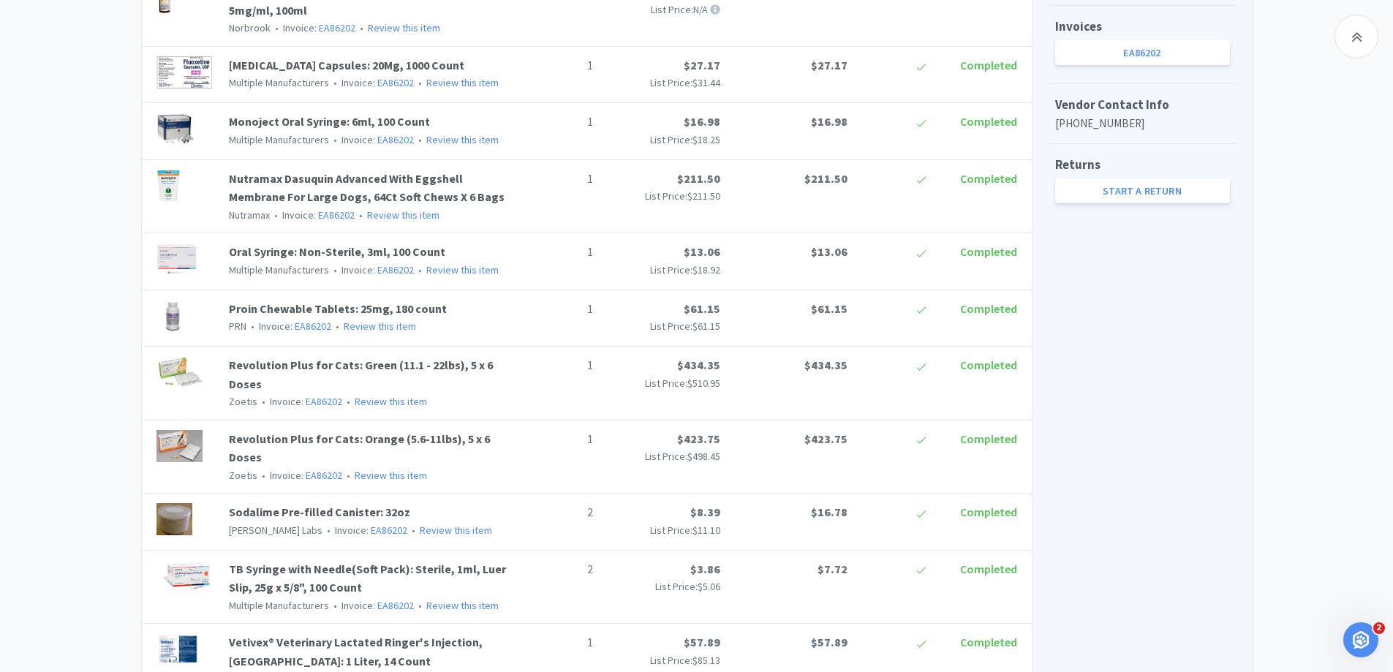
scroll to position [658, 0]
click at [328, 179] on link "Nutramax Dasuquin Advanced With Eggshell Membrane For Large Dogs, 64Ct Soft Che…" at bounding box center [367, 187] width 276 height 34
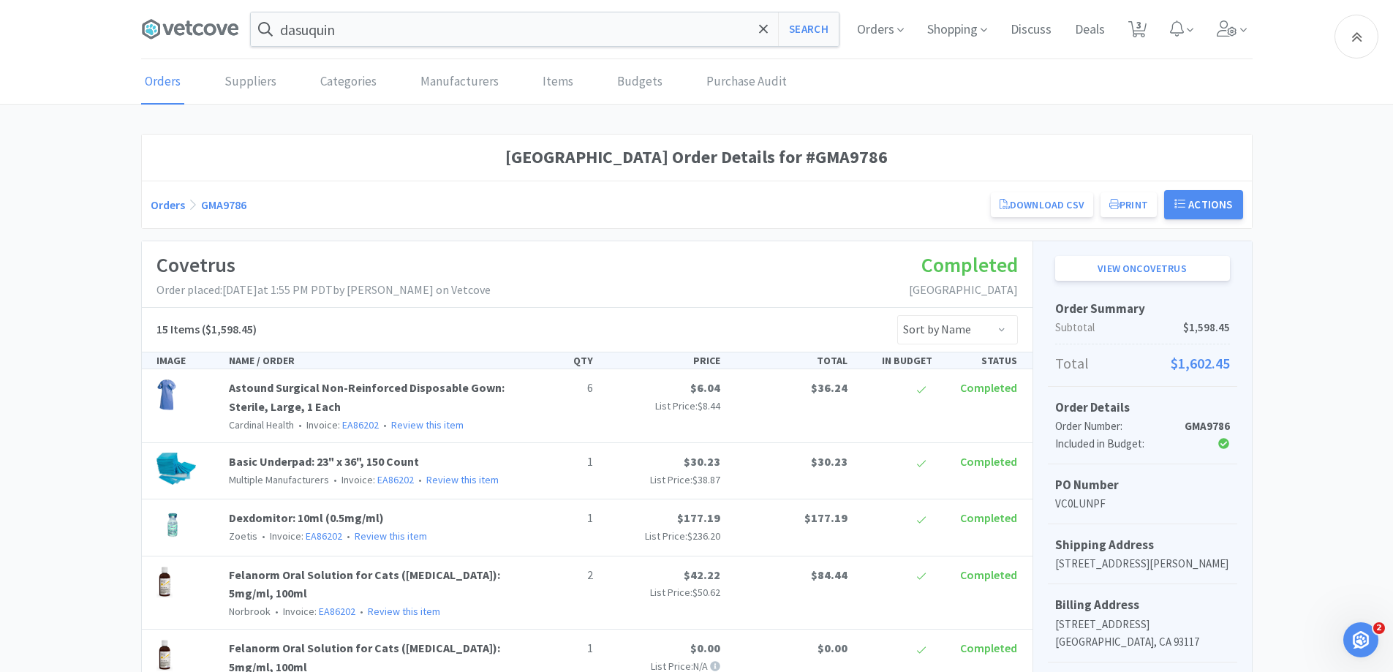
select select "347008"
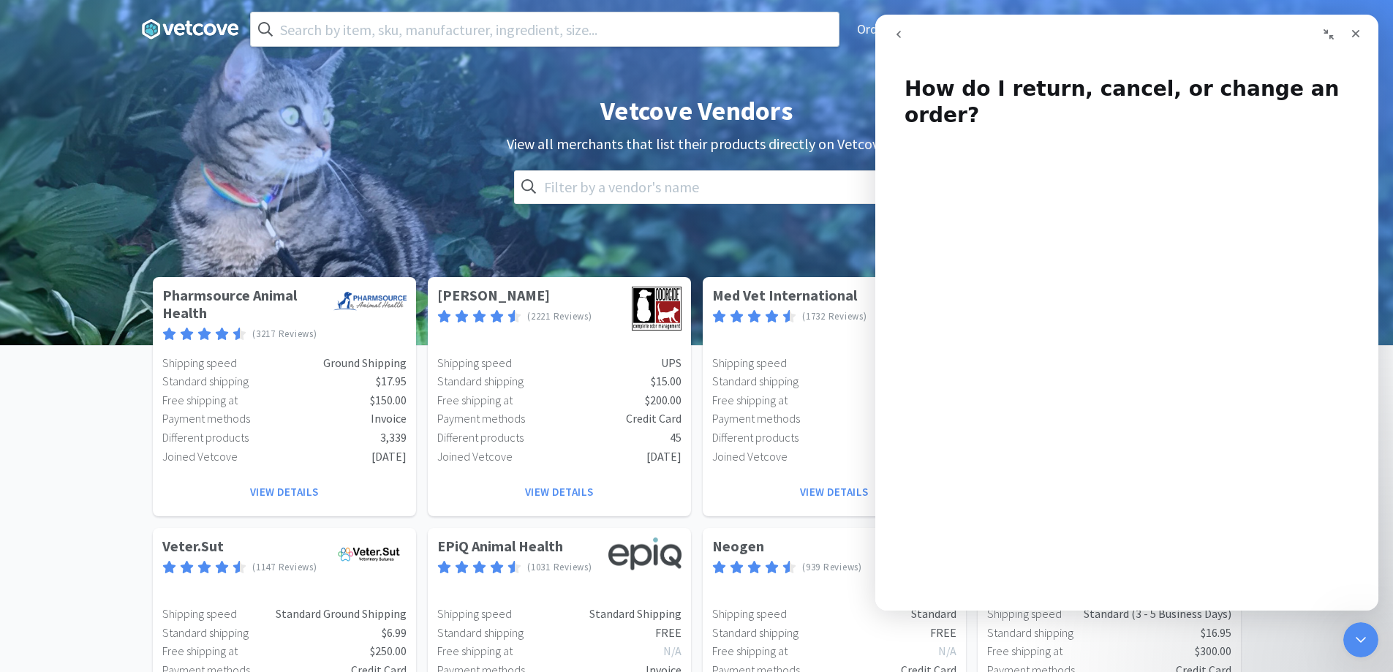
click at [1358, 32] on icon "Close" at bounding box center [1356, 34] width 8 height 8
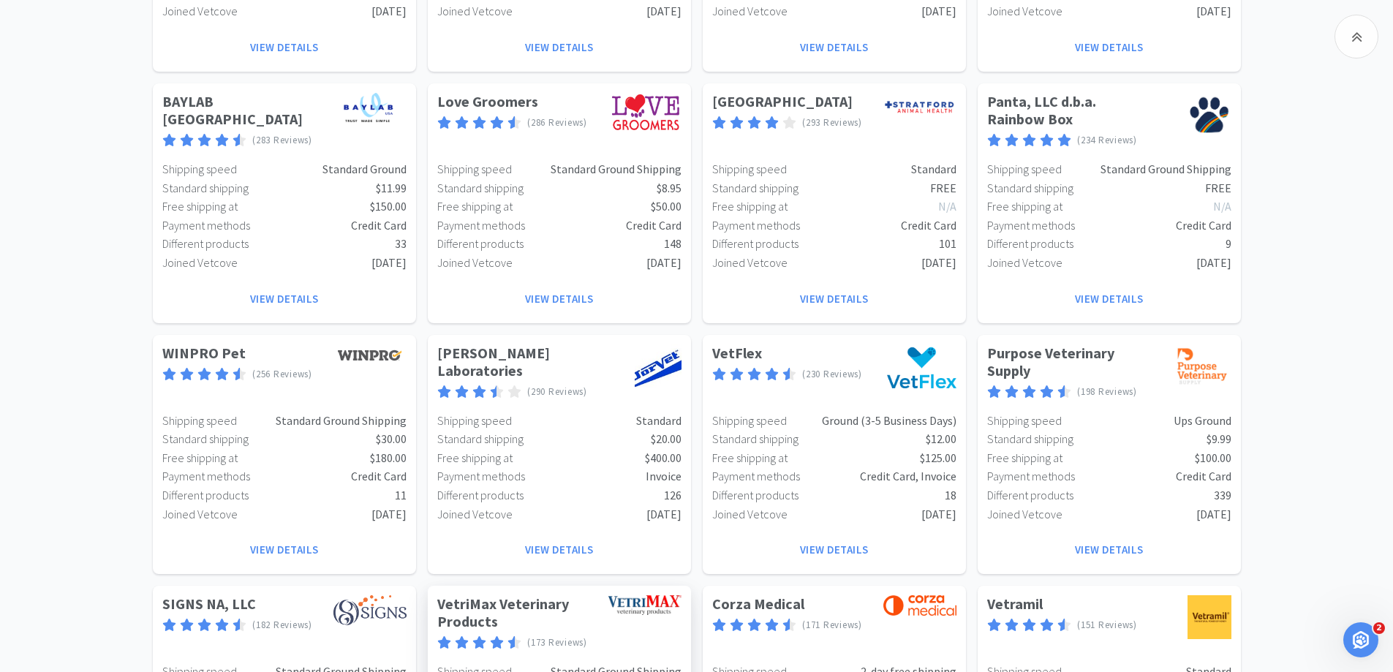
scroll to position [1463, 0]
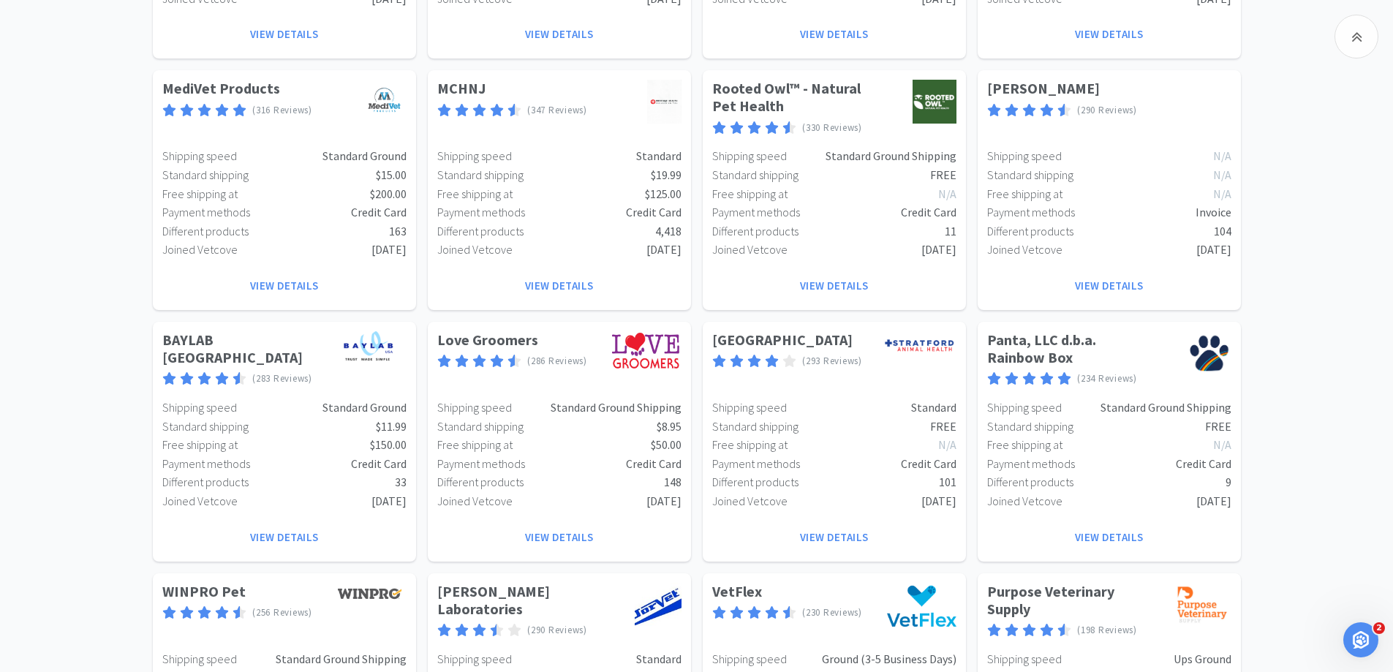
click at [1370, 639] on icon "Open Intercom Messenger" at bounding box center [1361, 640] width 24 height 24
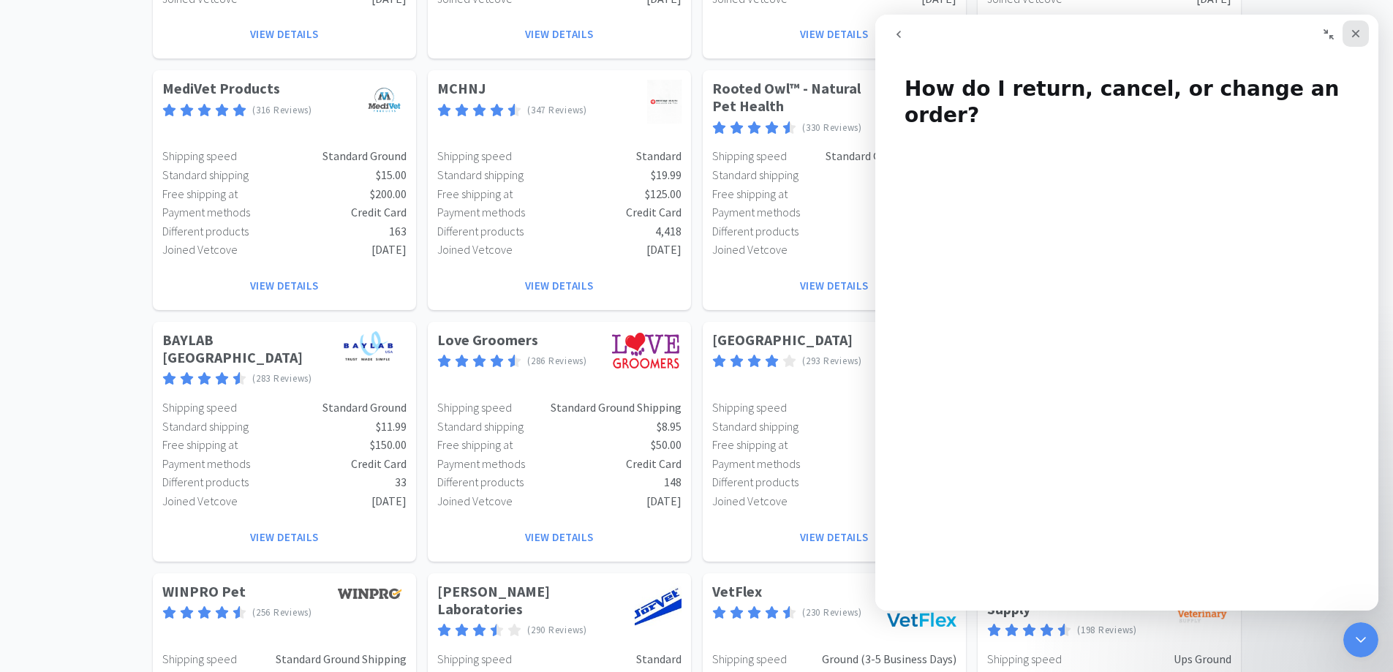
click at [1360, 37] on icon "Close" at bounding box center [1356, 34] width 12 height 12
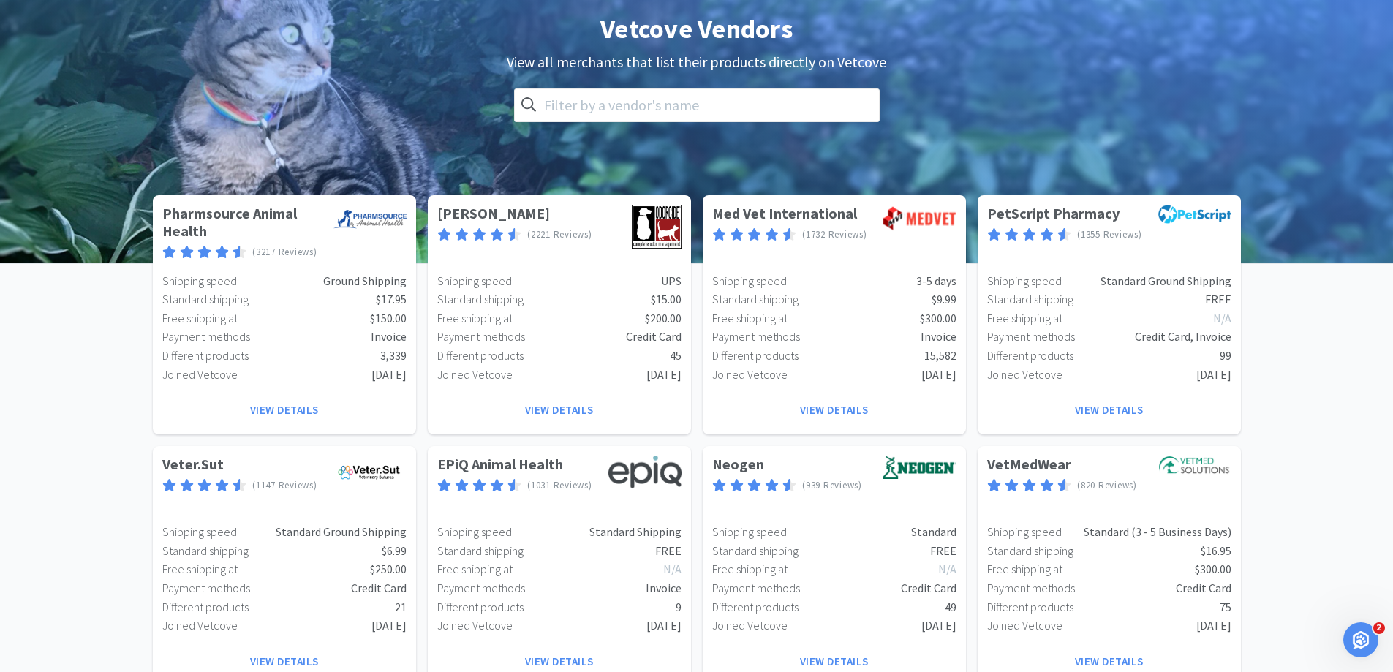
scroll to position [0, 0]
